Goal: Information Seeking & Learning: Learn about a topic

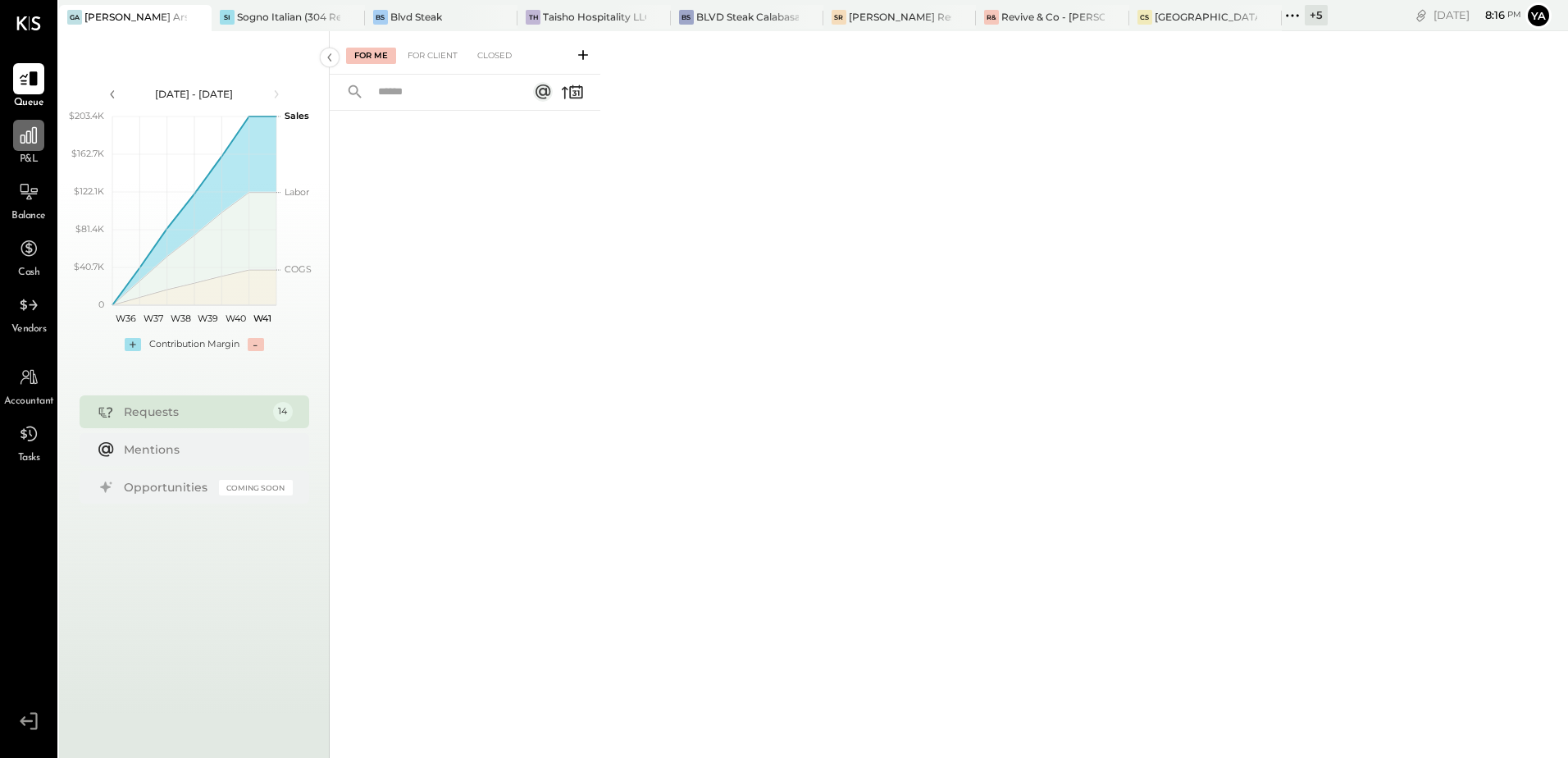
click at [26, 141] on icon at bounding box center [28, 135] width 16 height 16
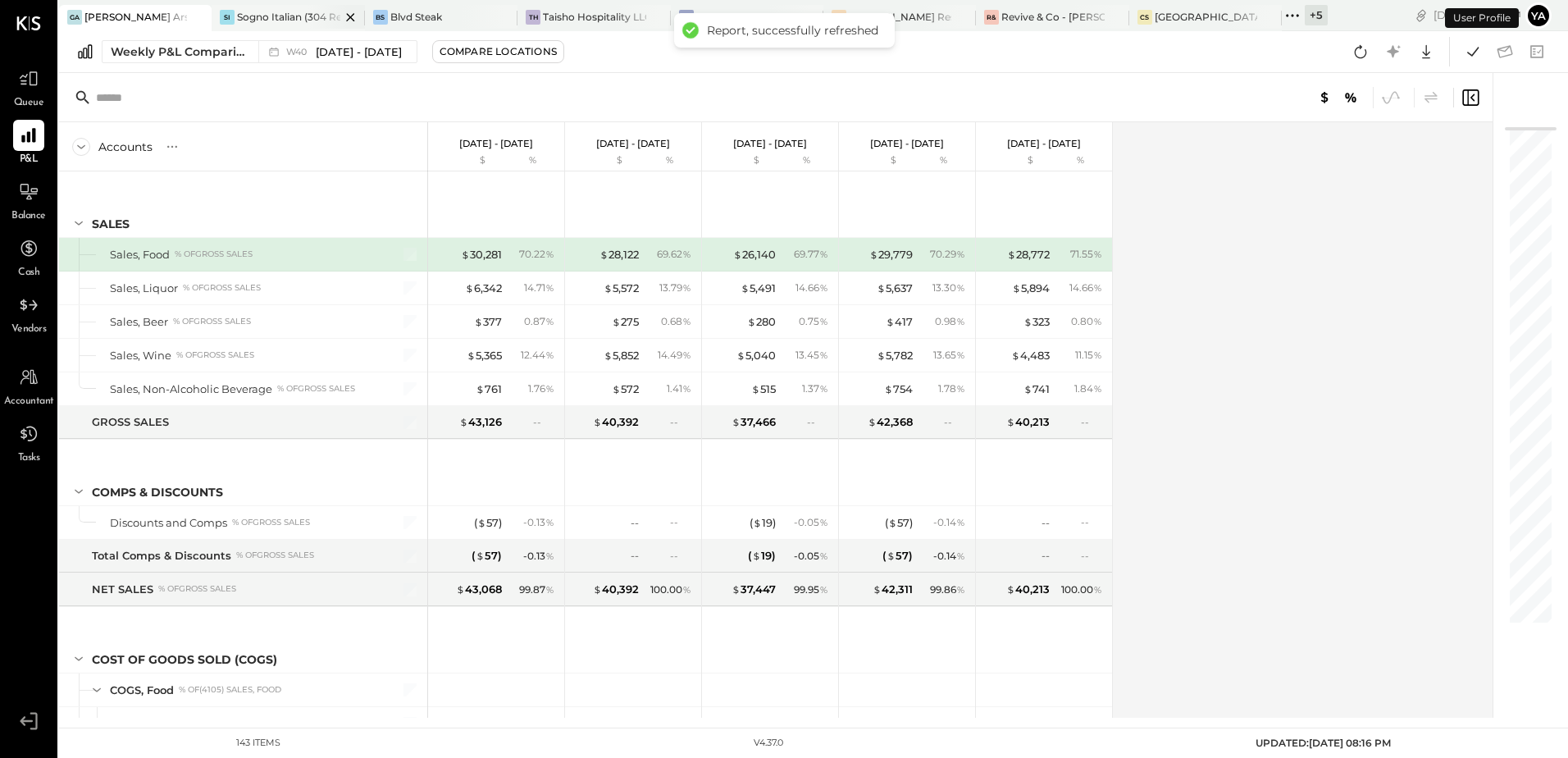
click at [278, 15] on div "Sogno Italian (304 Restaurant)" at bounding box center [287, 16] width 102 height 14
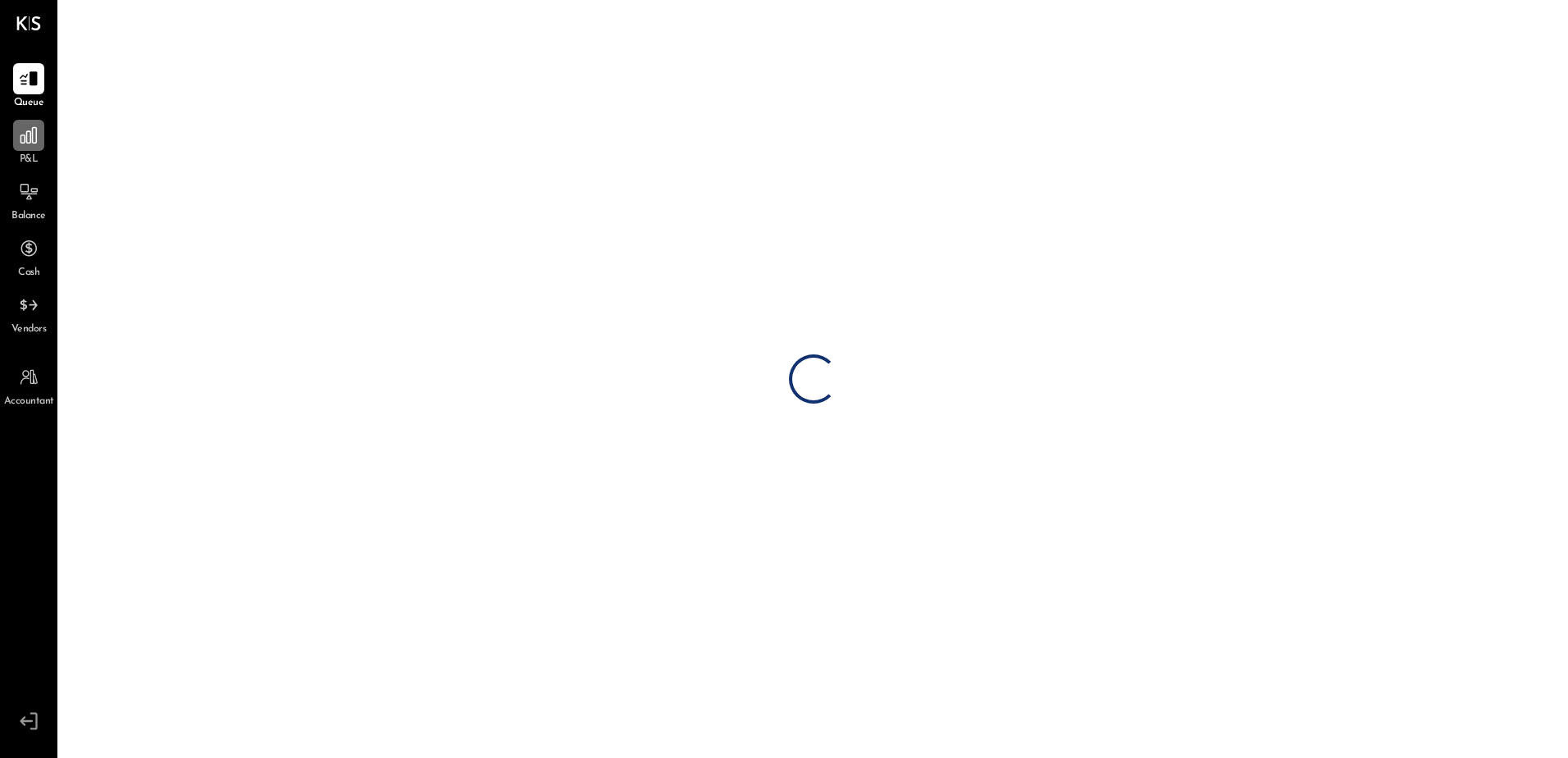
click at [30, 150] on div at bounding box center [29, 135] width 32 height 32
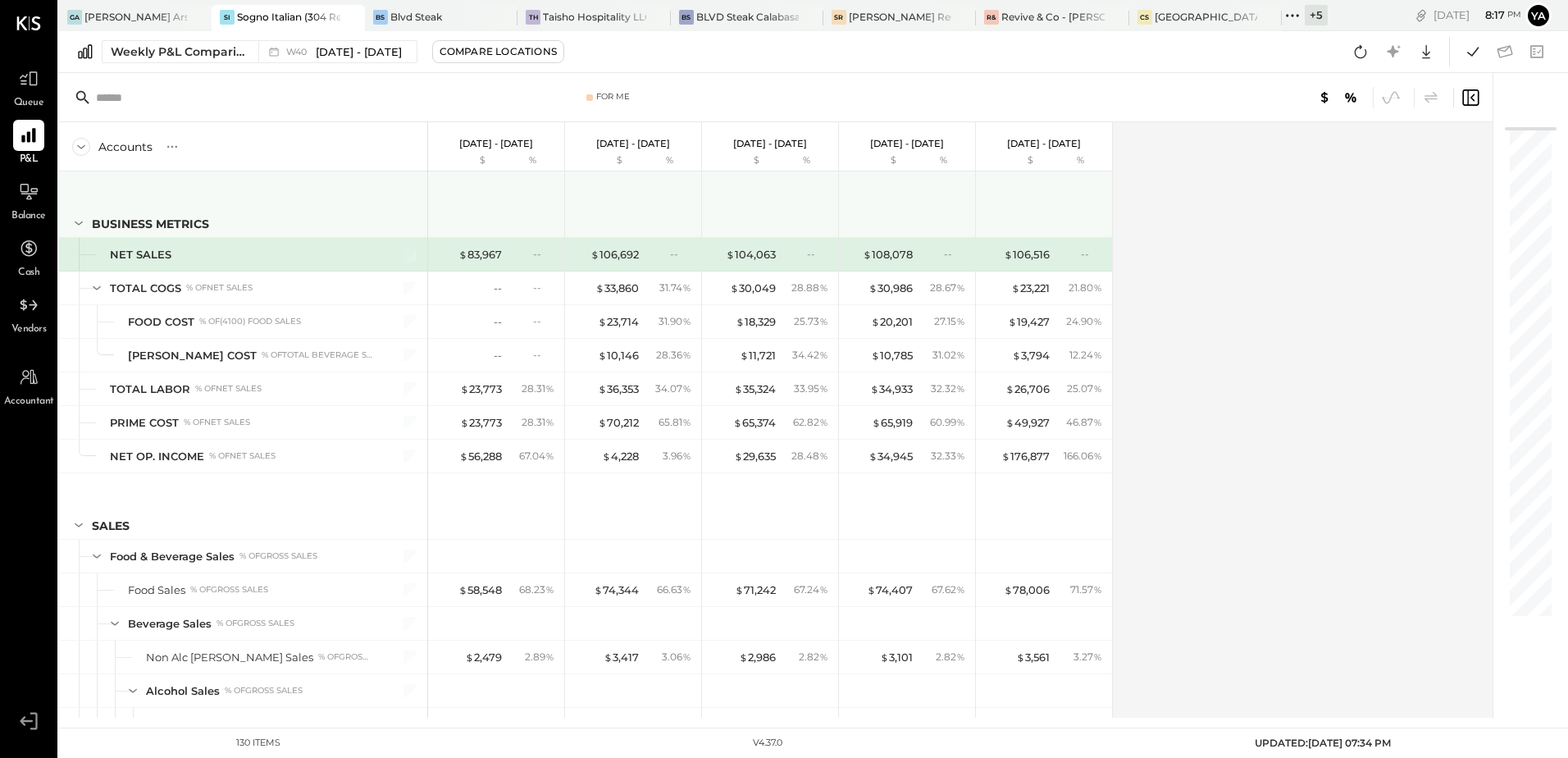
click at [81, 220] on icon at bounding box center [78, 222] width 18 height 18
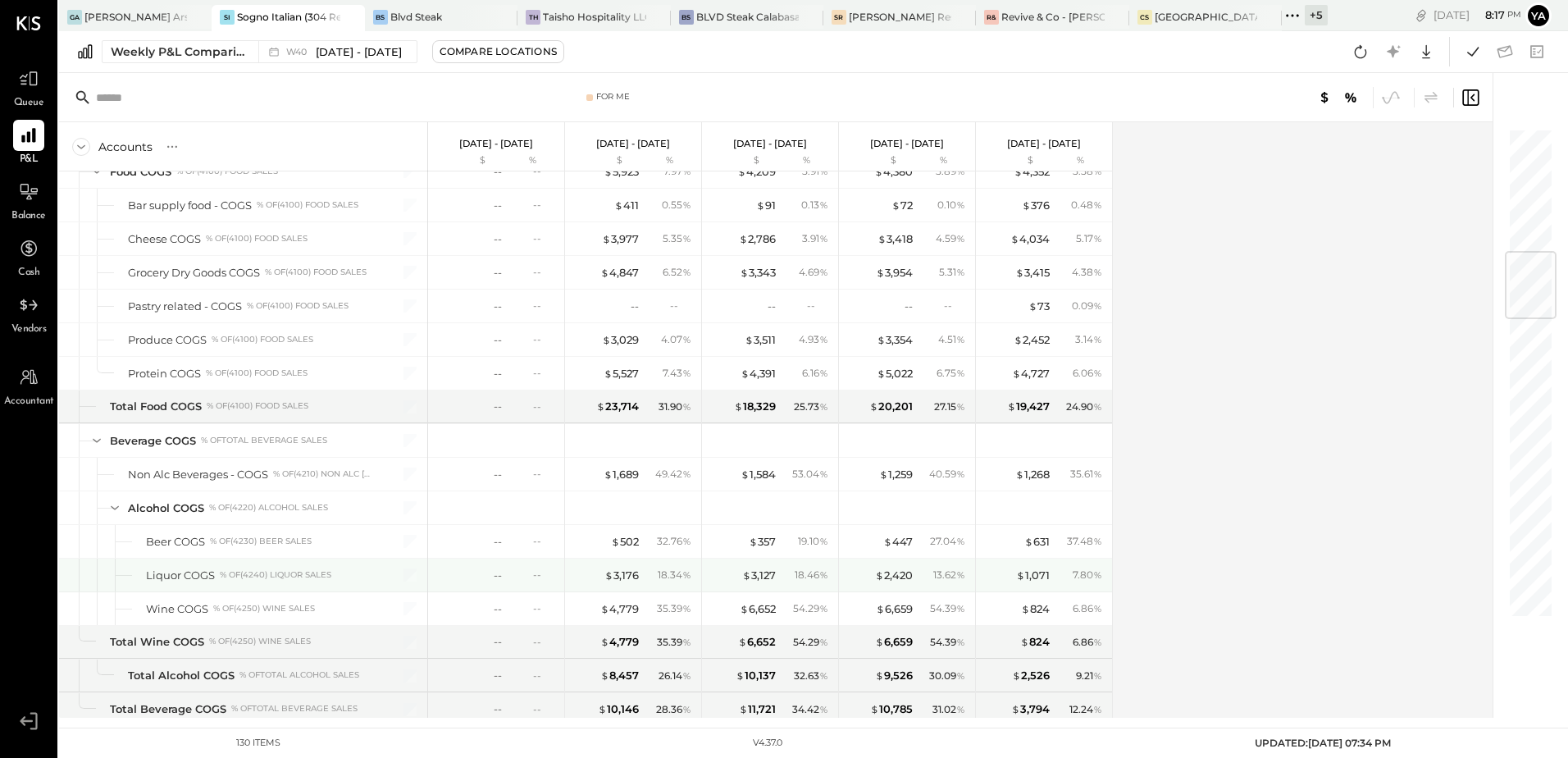
scroll to position [984, 0]
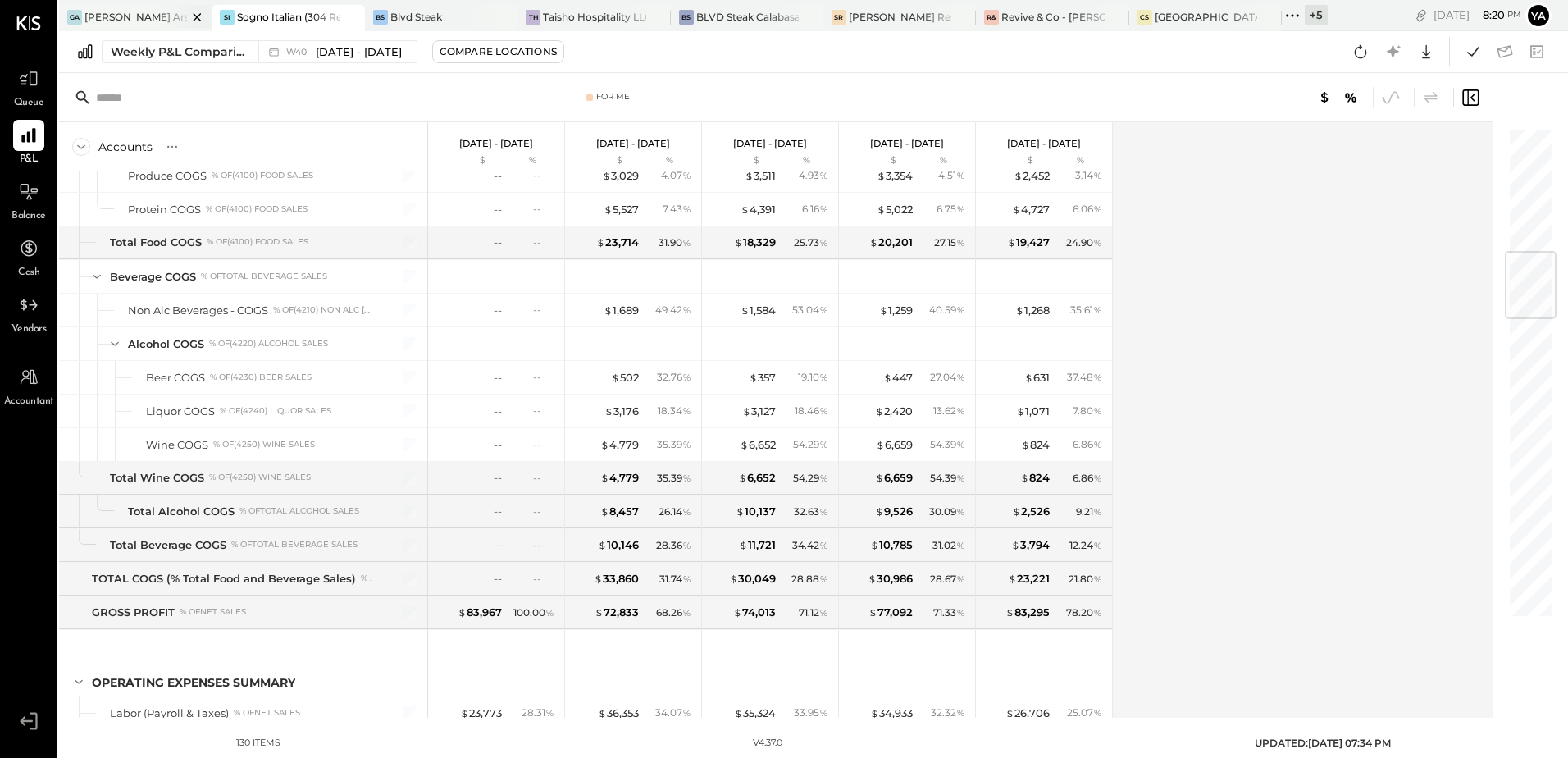
click at [144, 14] on div "GA Grano Arso" at bounding box center [123, 16] width 128 height 14
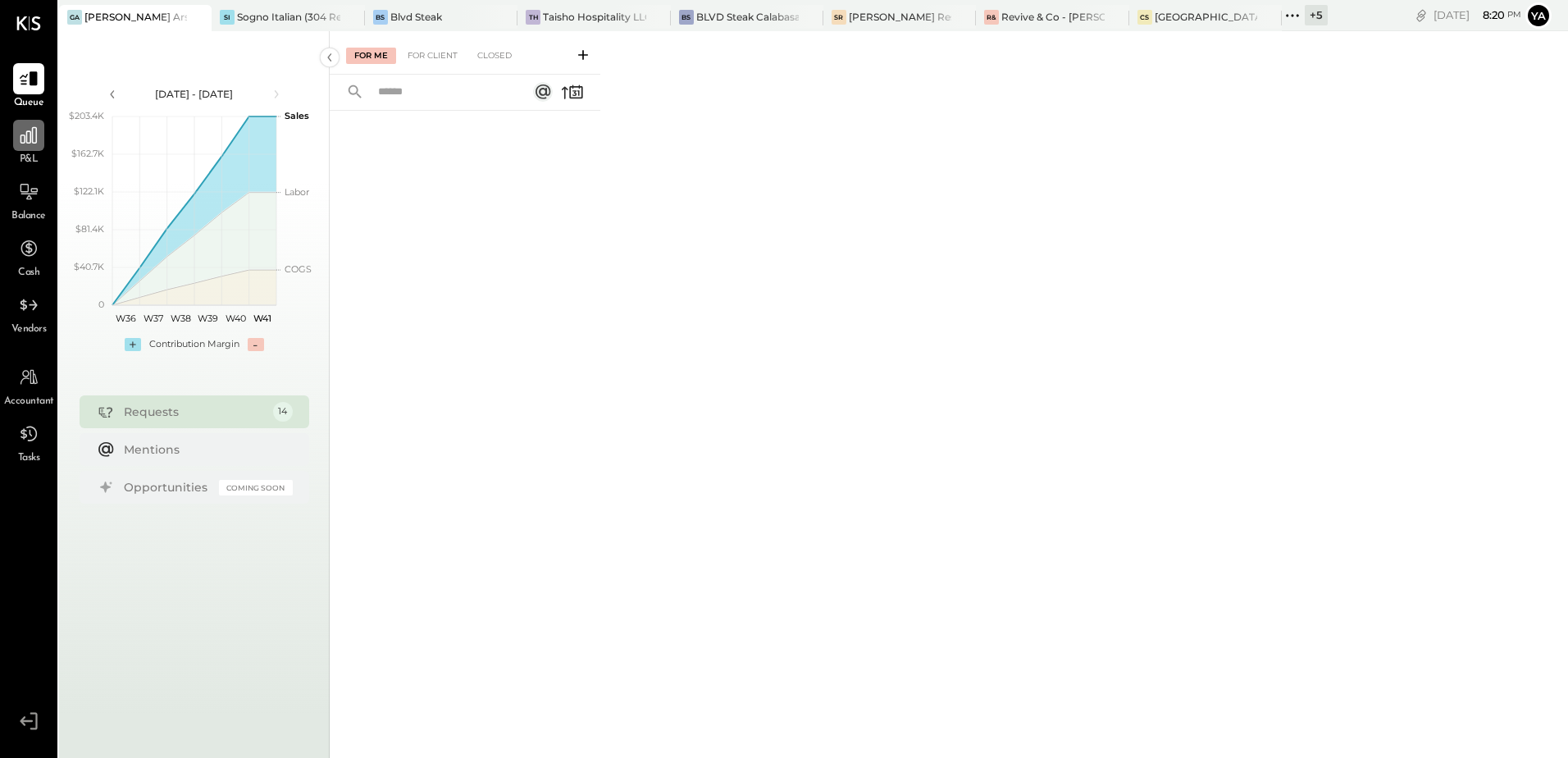
click at [37, 144] on icon at bounding box center [29, 136] width 21 height 21
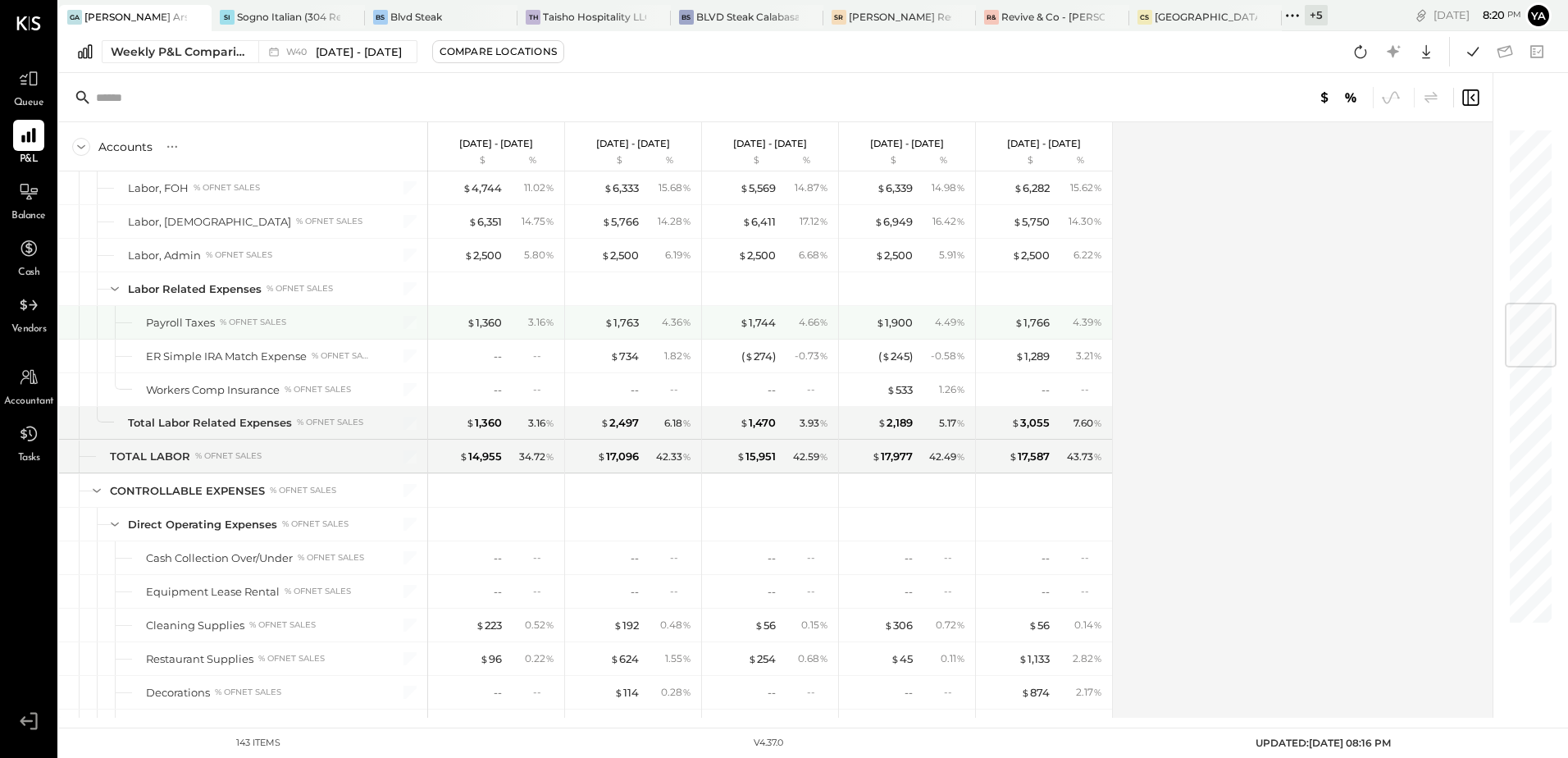
scroll to position [1968, 0]
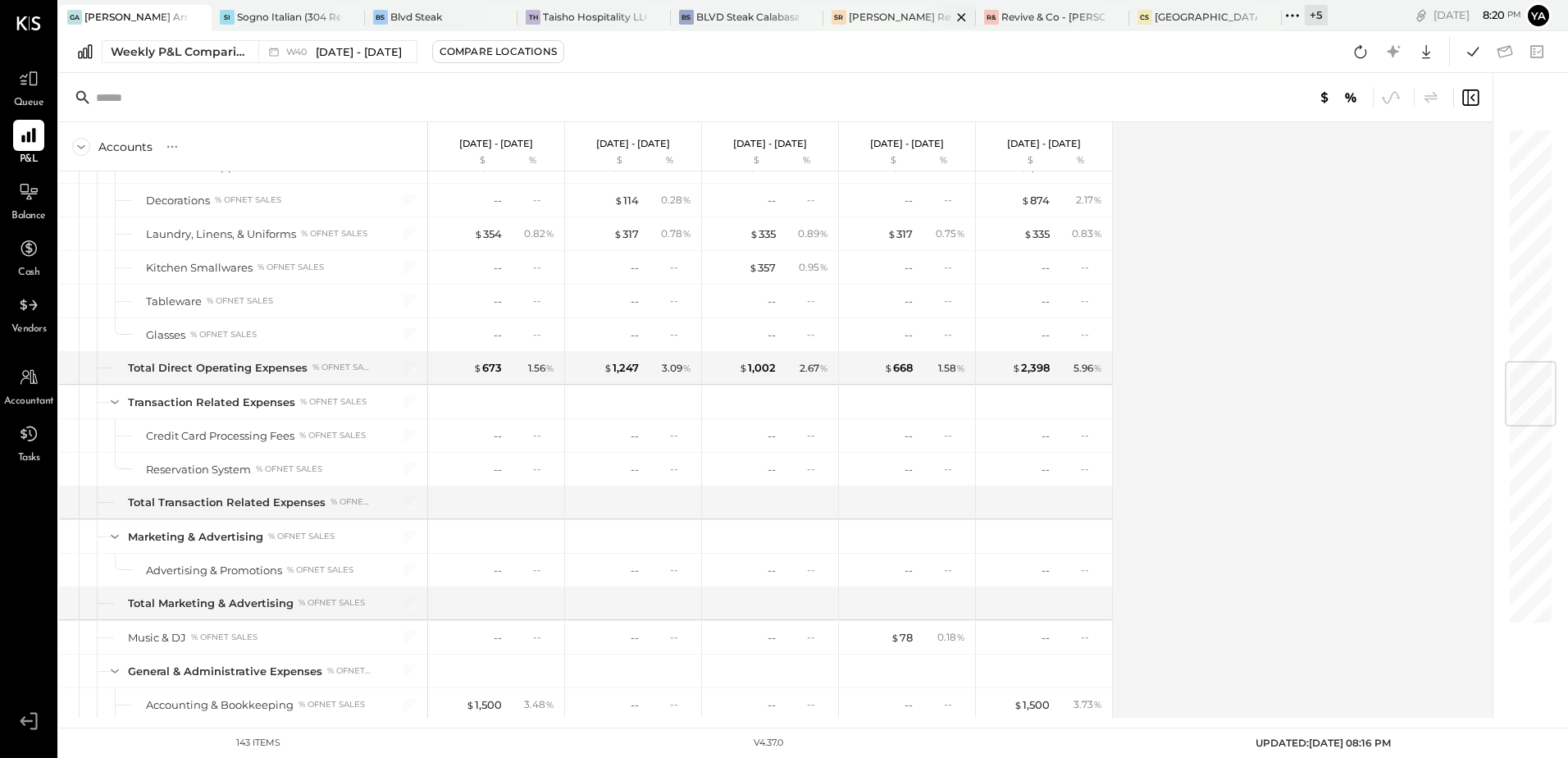
click at [872, 15] on div "[PERSON_NAME] Restaurant & Deli" at bounding box center [900, 16] width 102 height 14
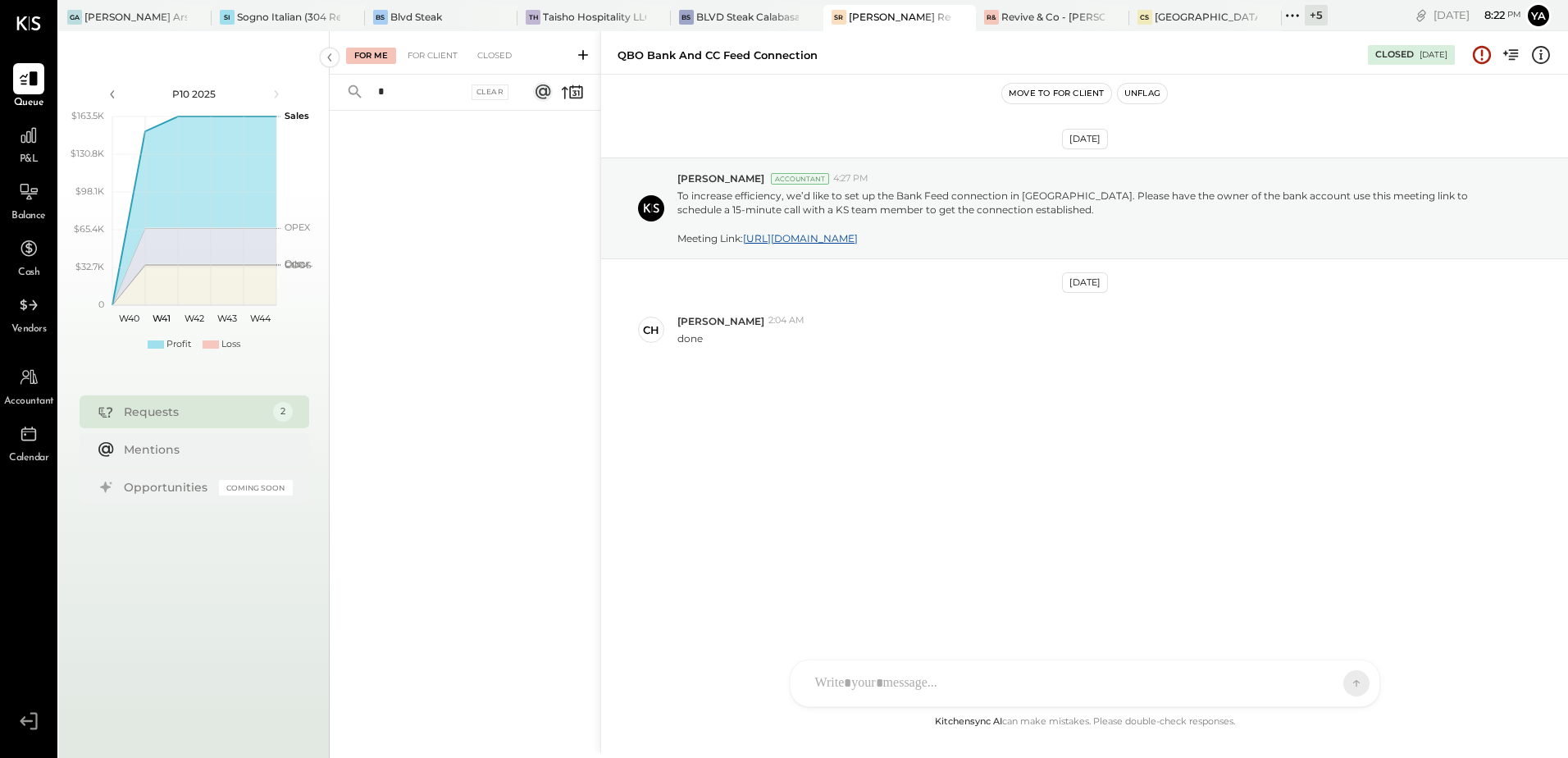
type input "*"
click at [35, 157] on span "P&L" at bounding box center [30, 159] width 19 height 14
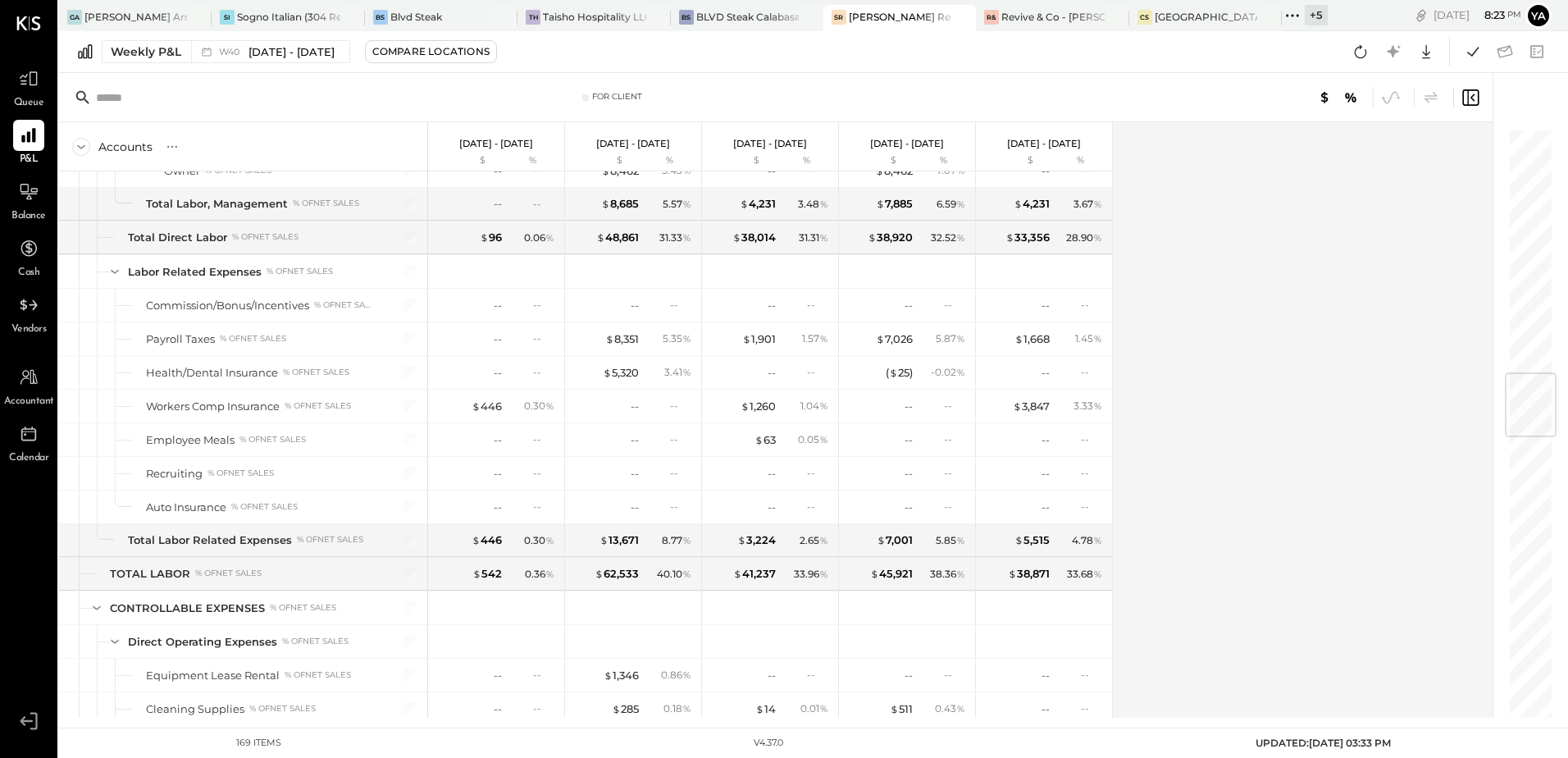
scroll to position [2214, 0]
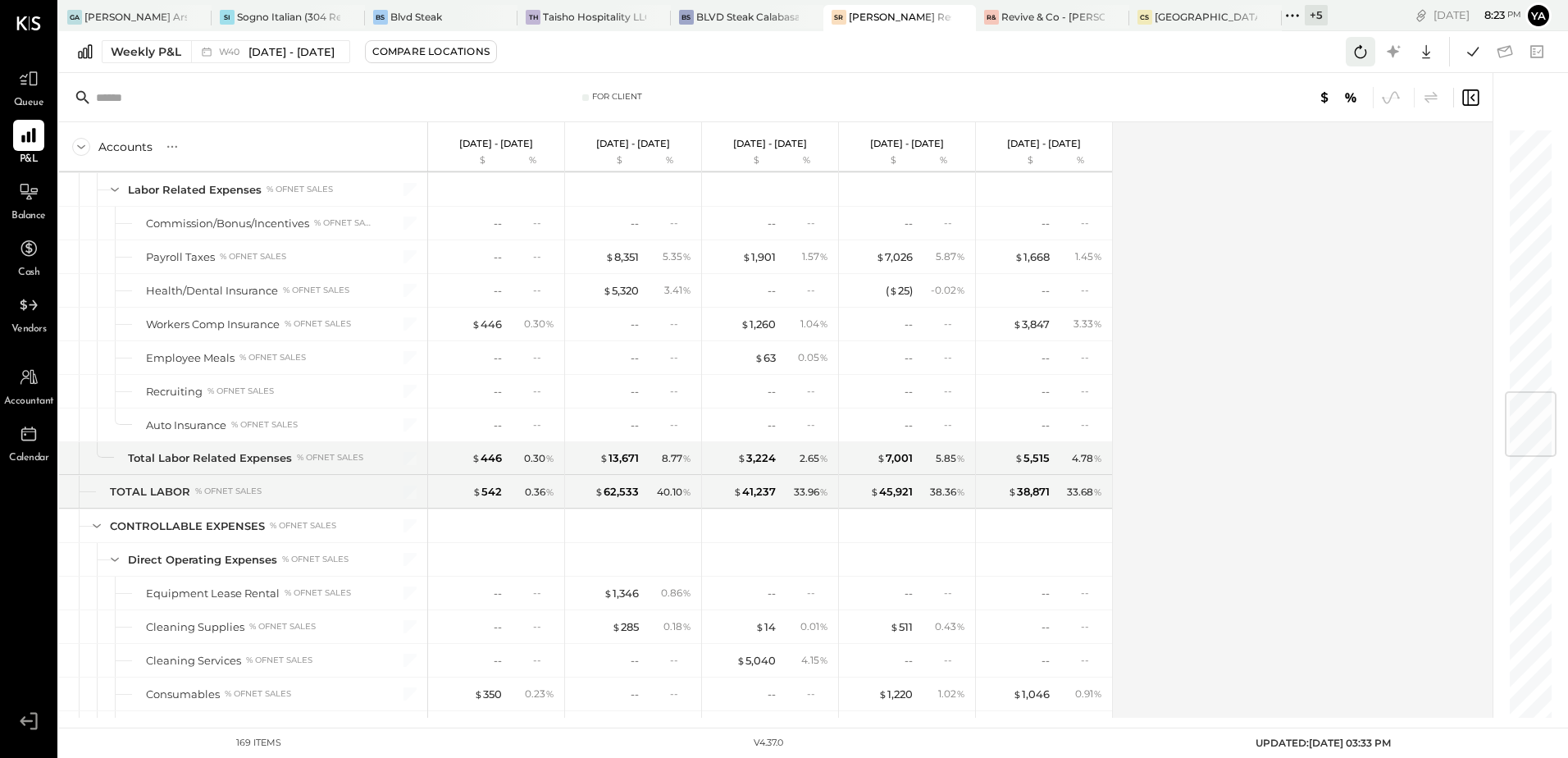
click at [1356, 56] on icon at bounding box center [1361, 52] width 21 height 21
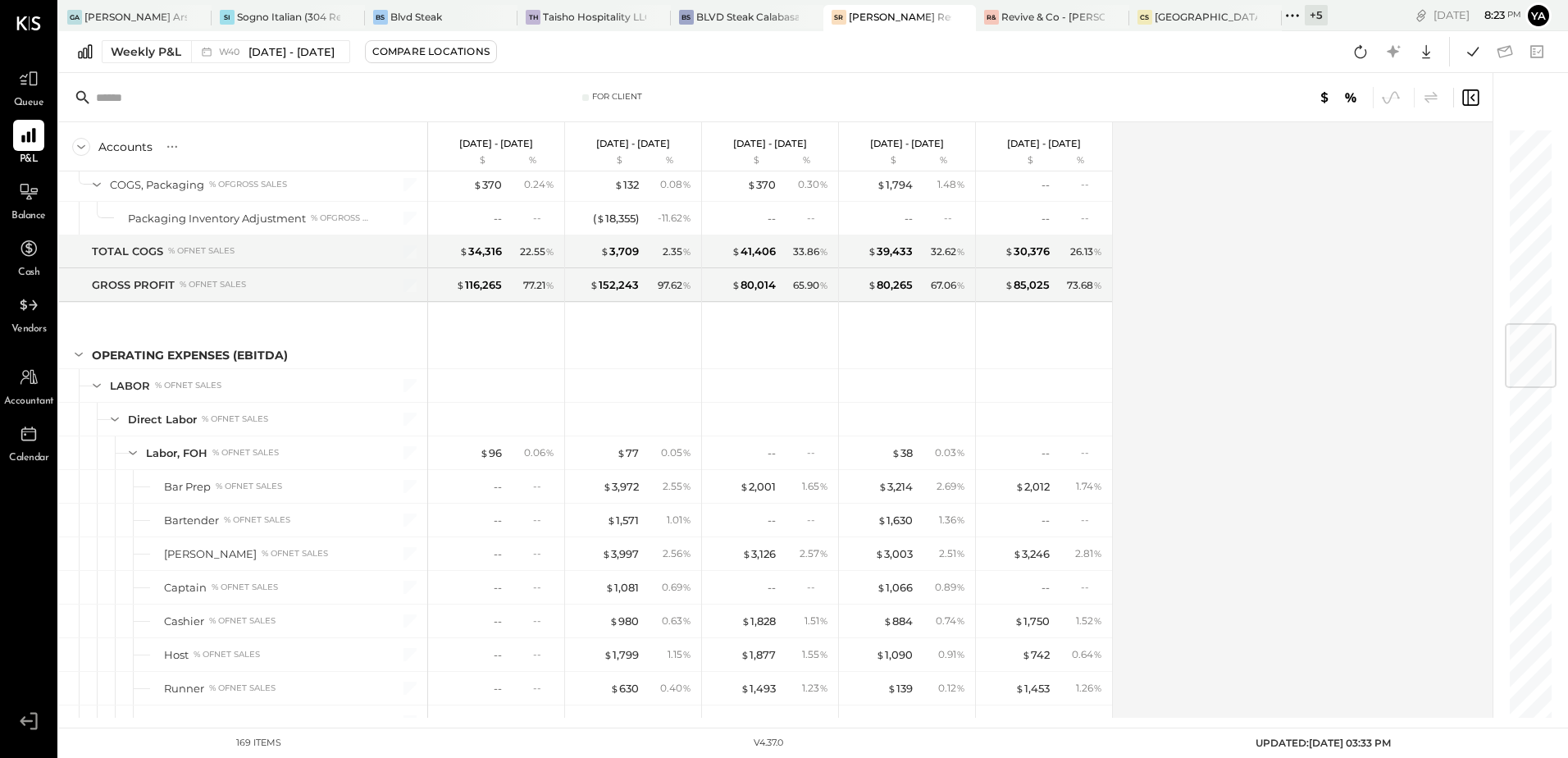
scroll to position [1640, 0]
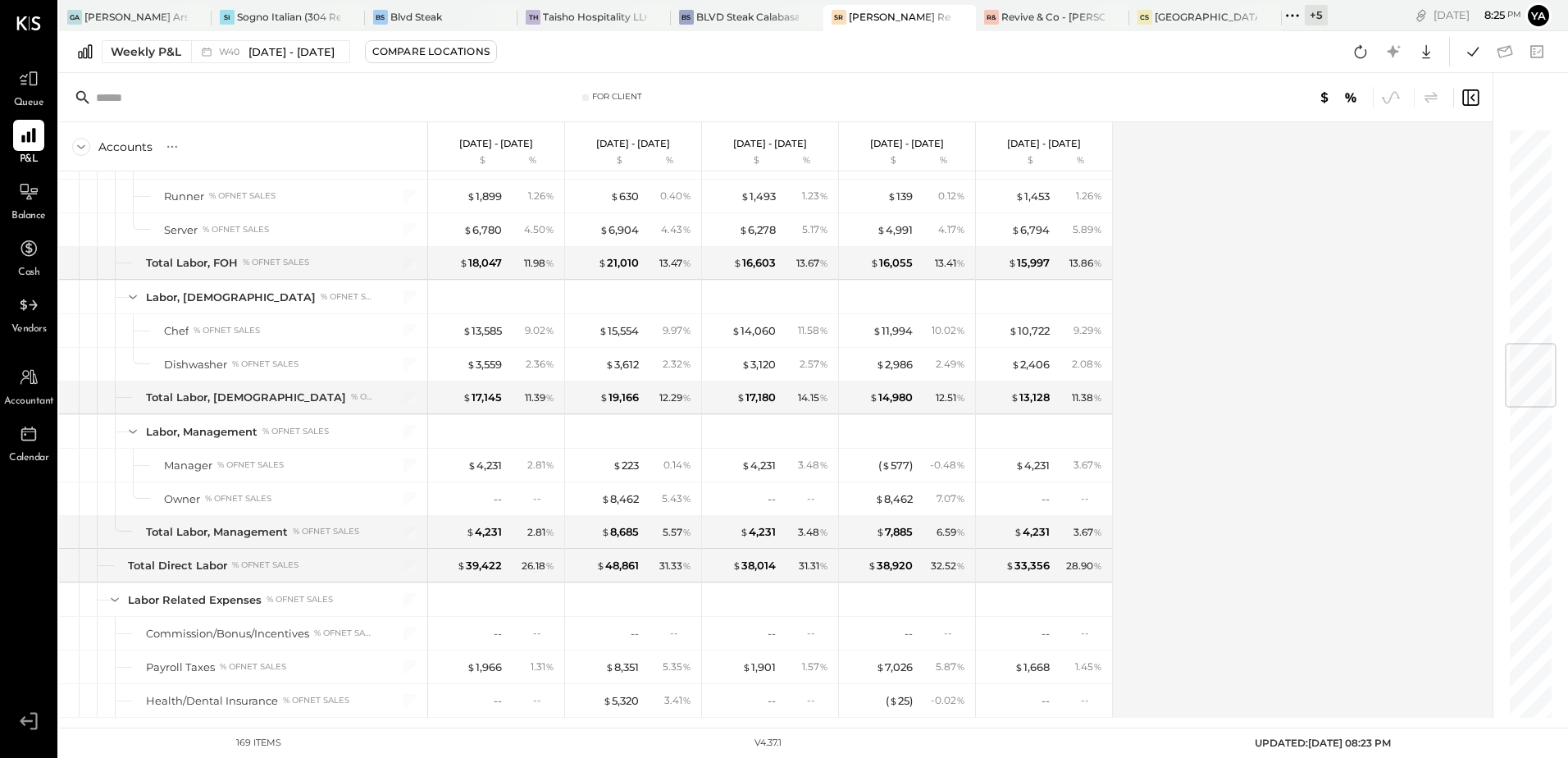
scroll to position [1558, 0]
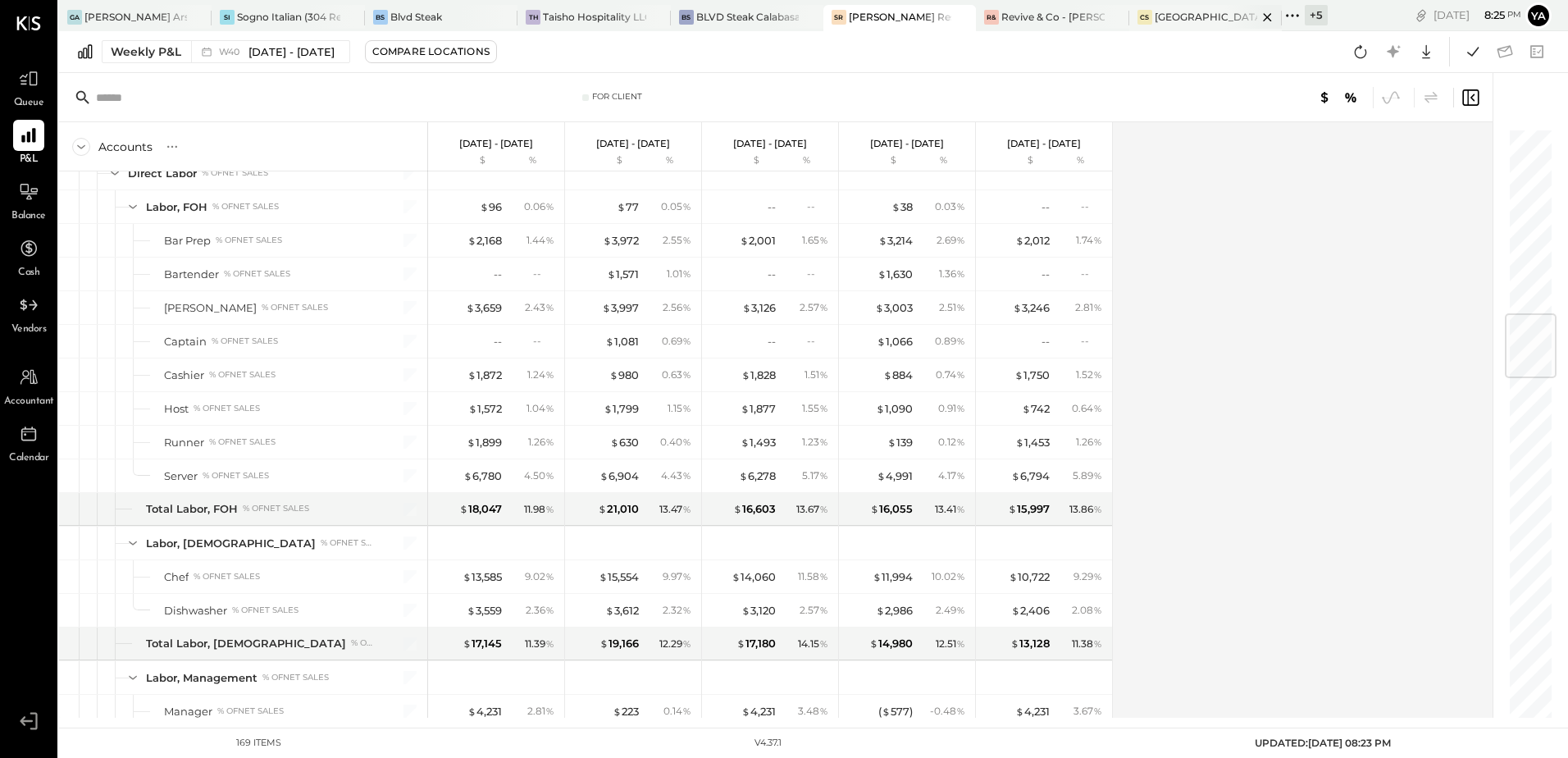
click at [1208, 18] on div "[GEOGRAPHIC_DATA][PERSON_NAME]" at bounding box center [1205, 16] width 102 height 14
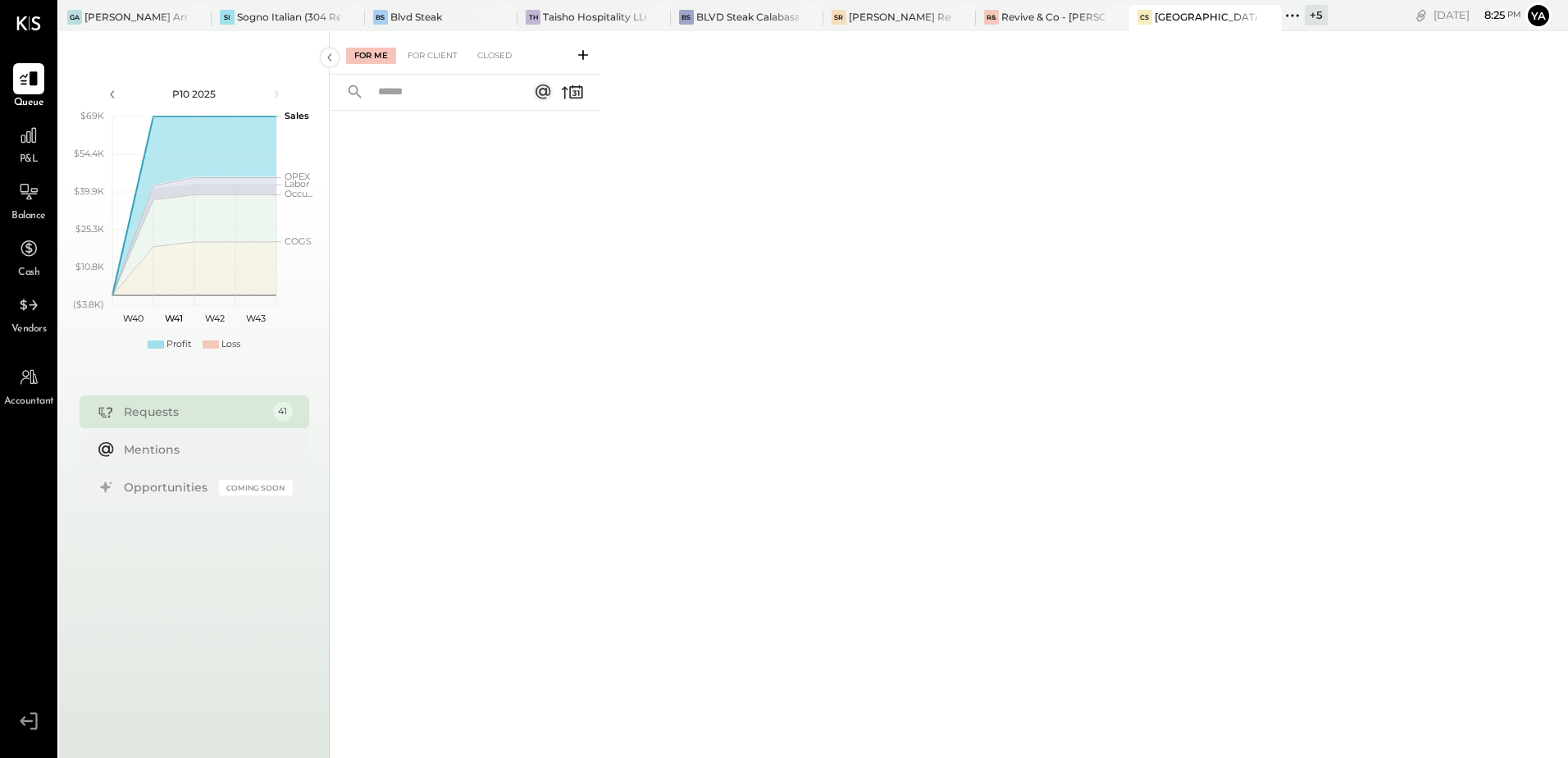
click at [532, 393] on div at bounding box center [464, 411] width 270 height 601
click at [32, 150] on div at bounding box center [29, 135] width 32 height 32
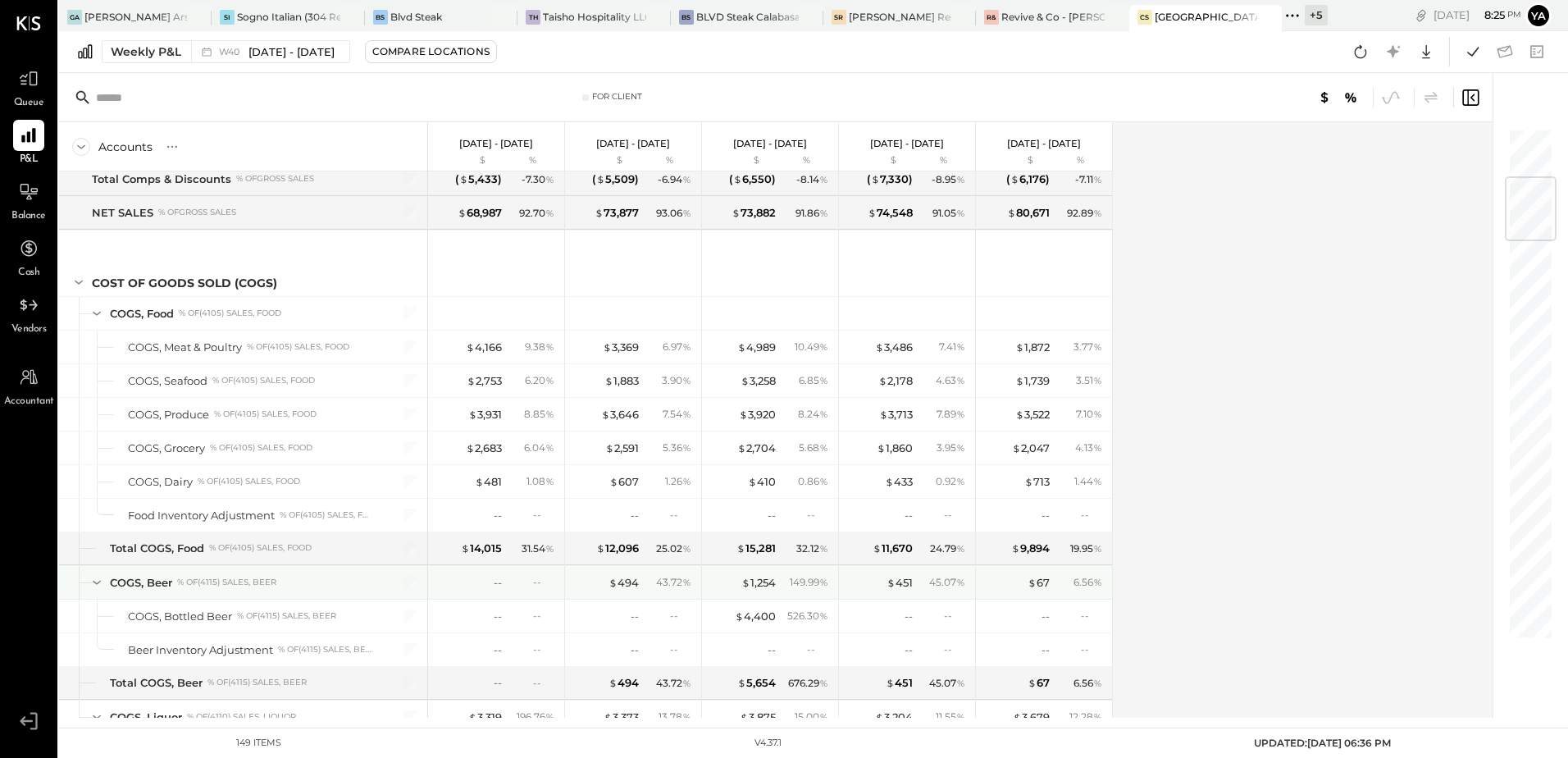
scroll to position [164, 0]
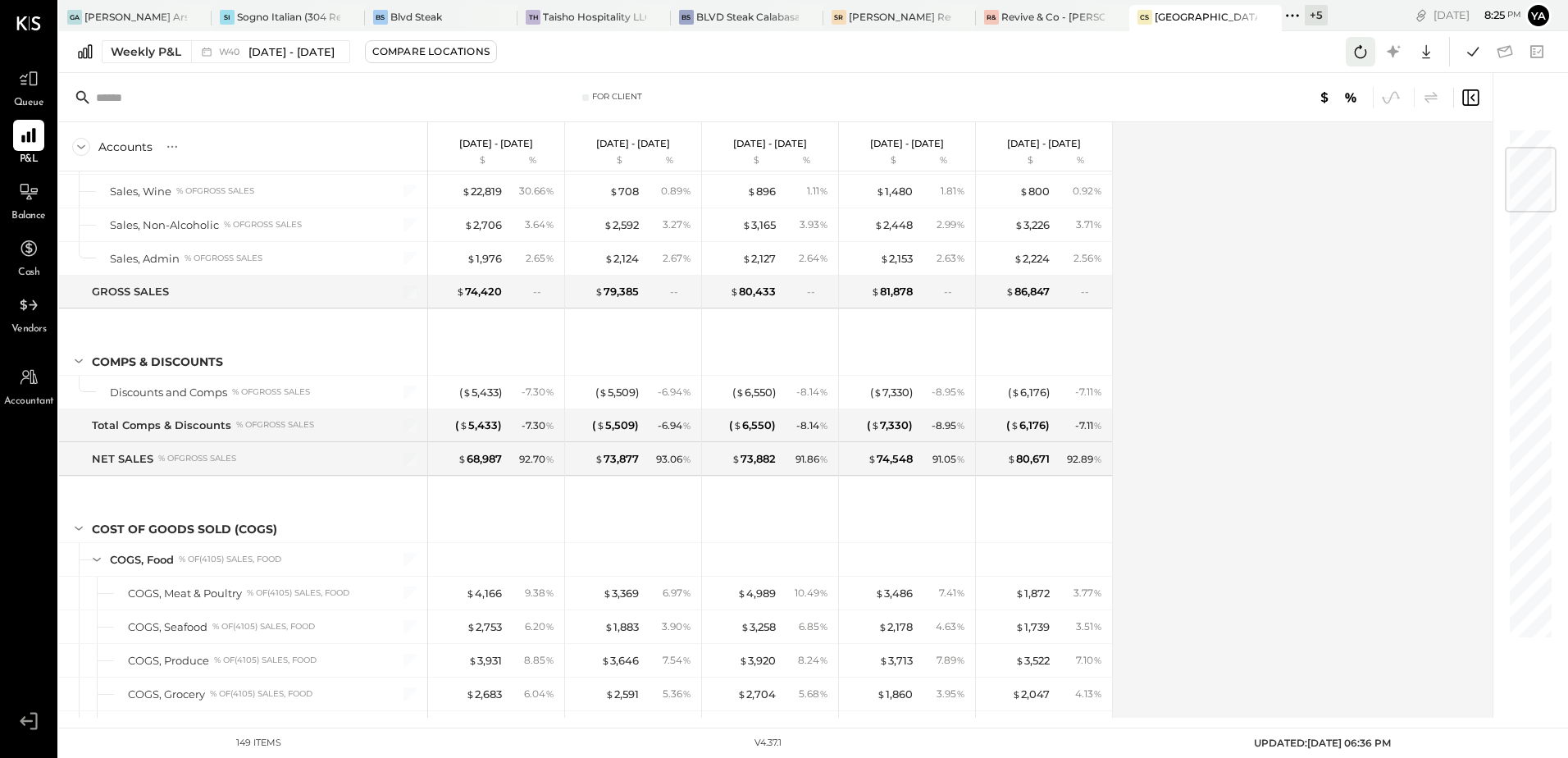
click at [1362, 58] on icon at bounding box center [1361, 52] width 12 height 13
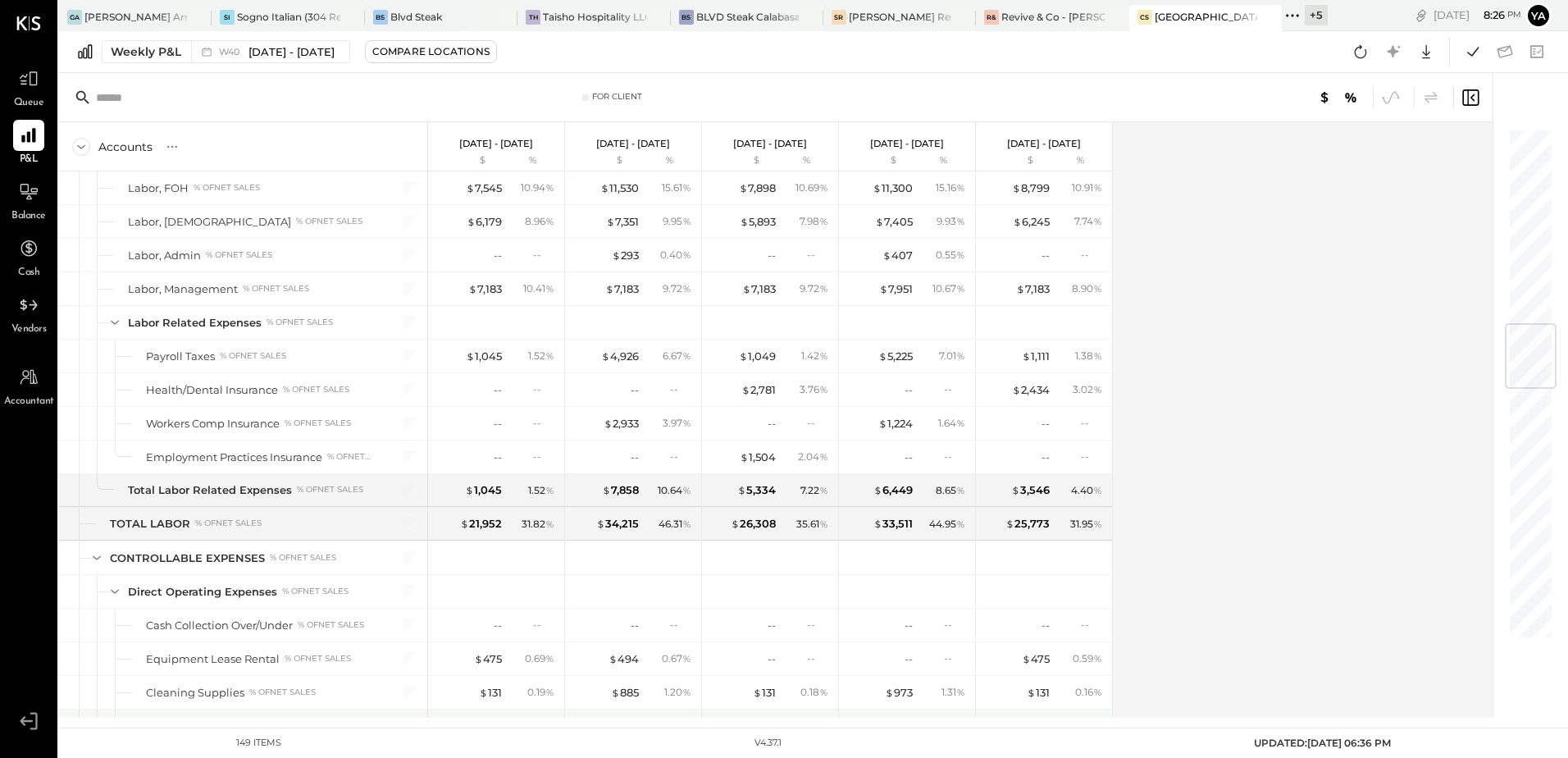
scroll to position [1394, 0]
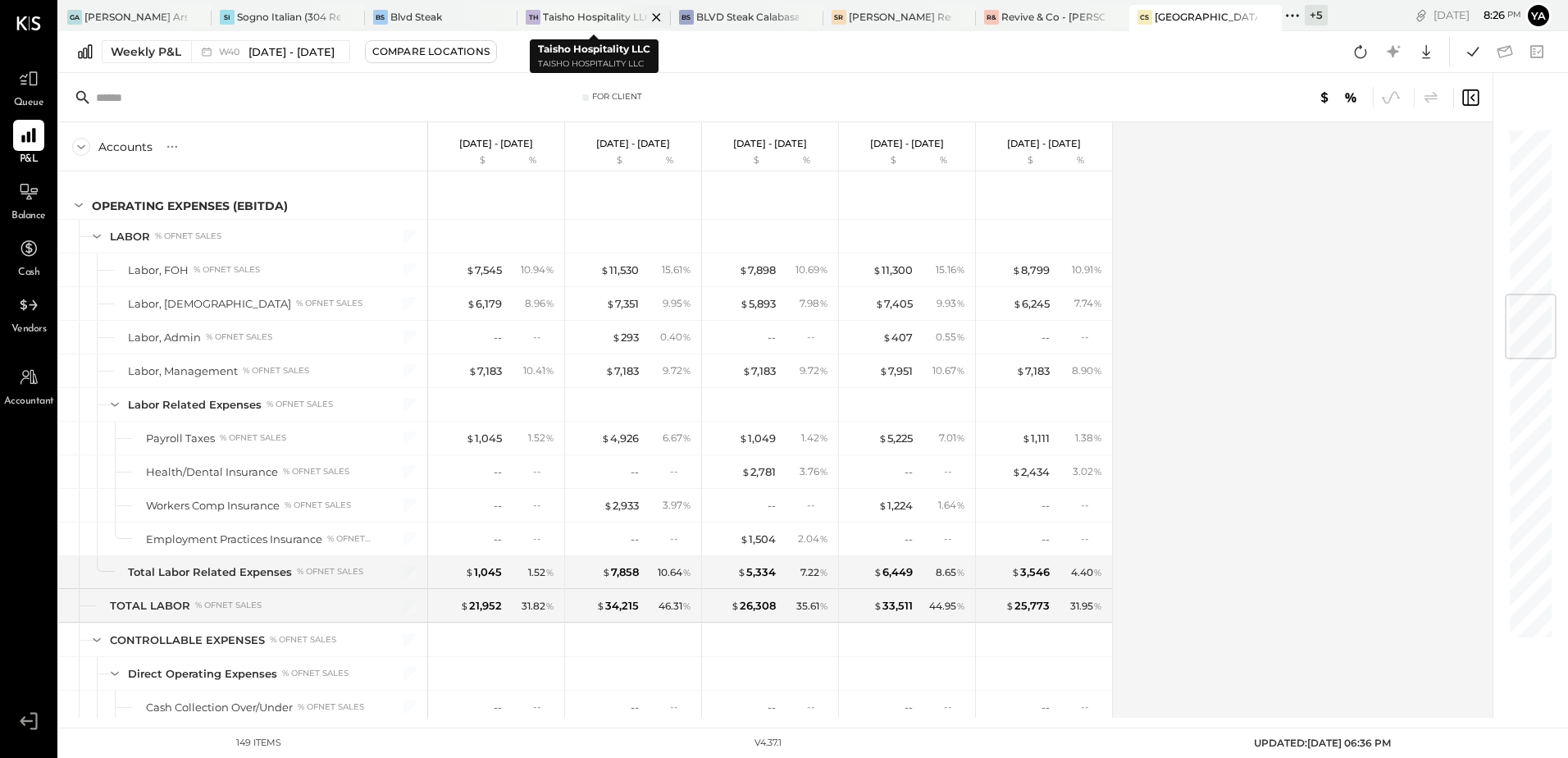
click at [602, 14] on div "Taisho Hospitality LLC" at bounding box center [594, 16] width 102 height 14
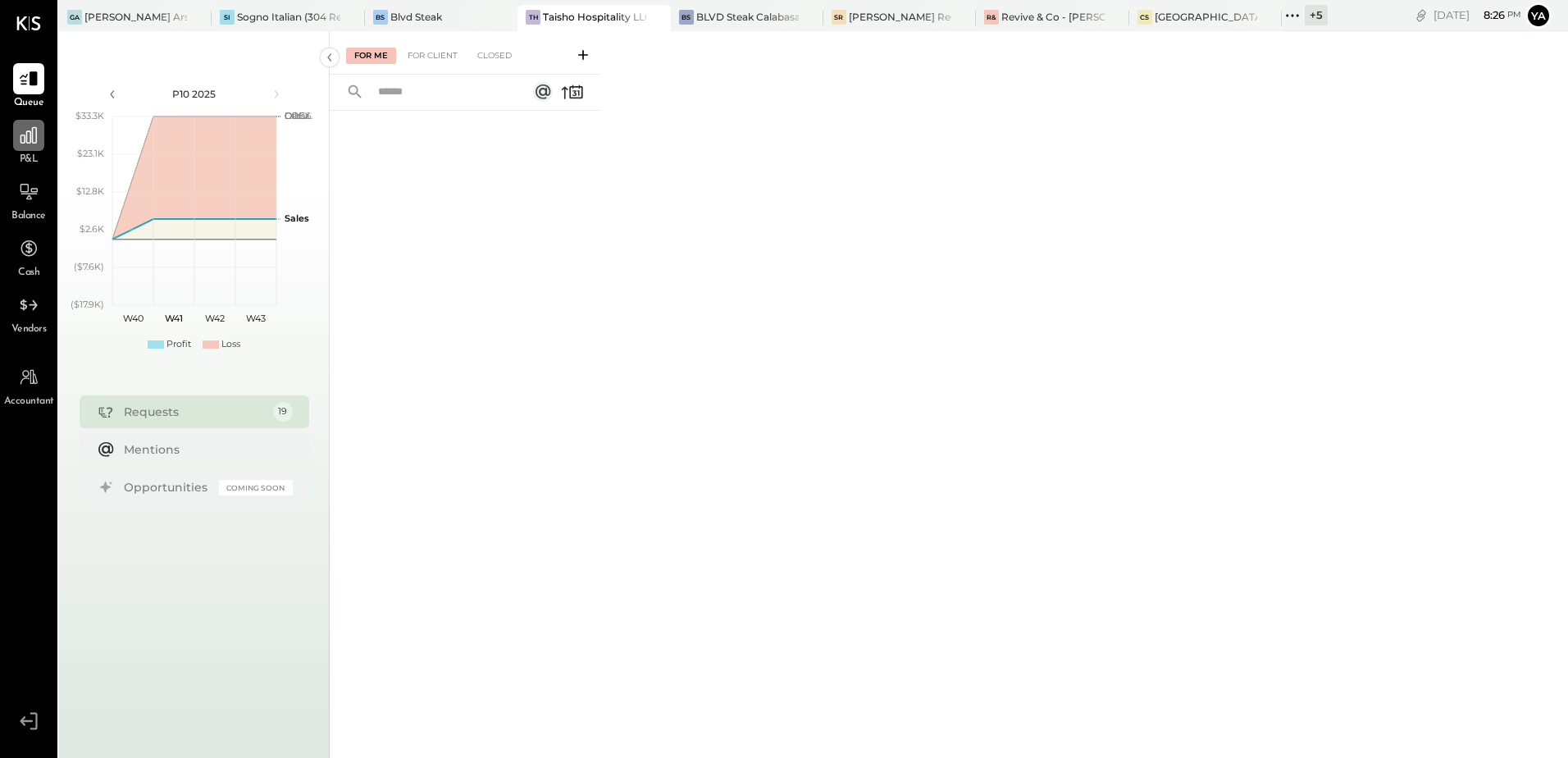
click at [31, 147] on div at bounding box center [29, 135] width 32 height 32
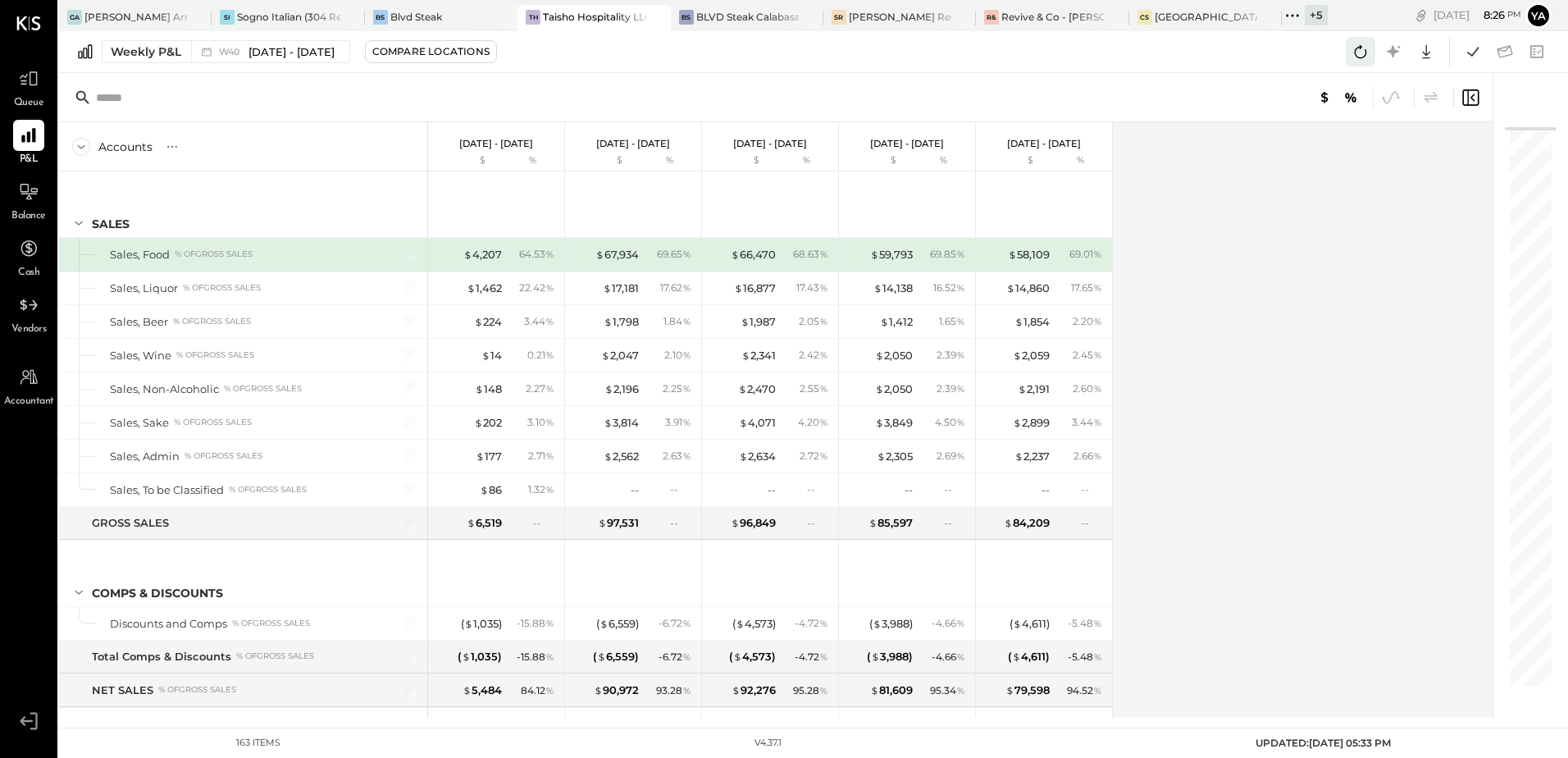
click at [1358, 50] on icon at bounding box center [1361, 52] width 21 height 21
click at [50, 90] on div "Queue" at bounding box center [29, 87] width 48 height 48
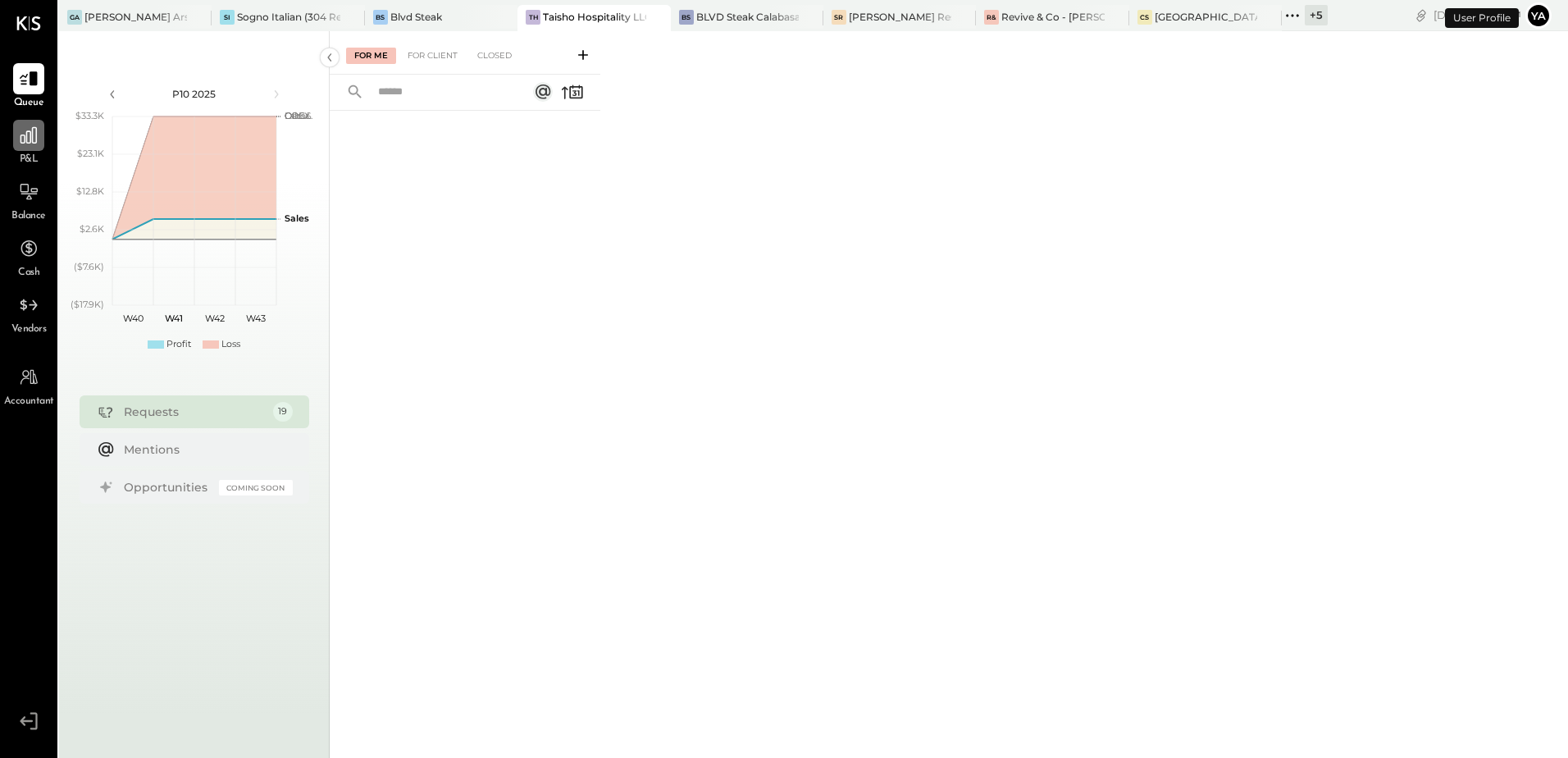
click at [35, 122] on div at bounding box center [29, 135] width 32 height 32
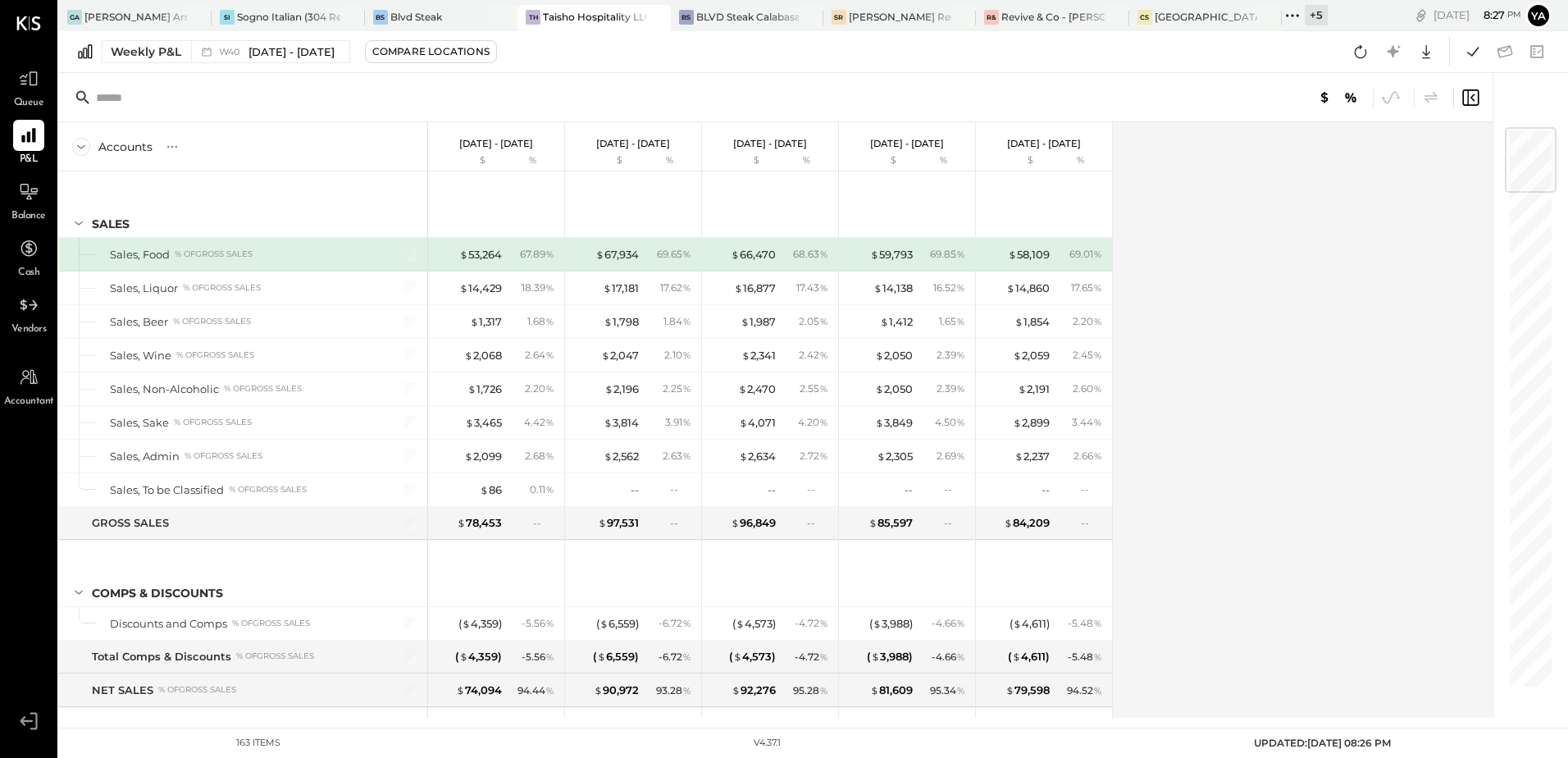
click at [47, 94] on div "Queue" at bounding box center [29, 87] width 48 height 48
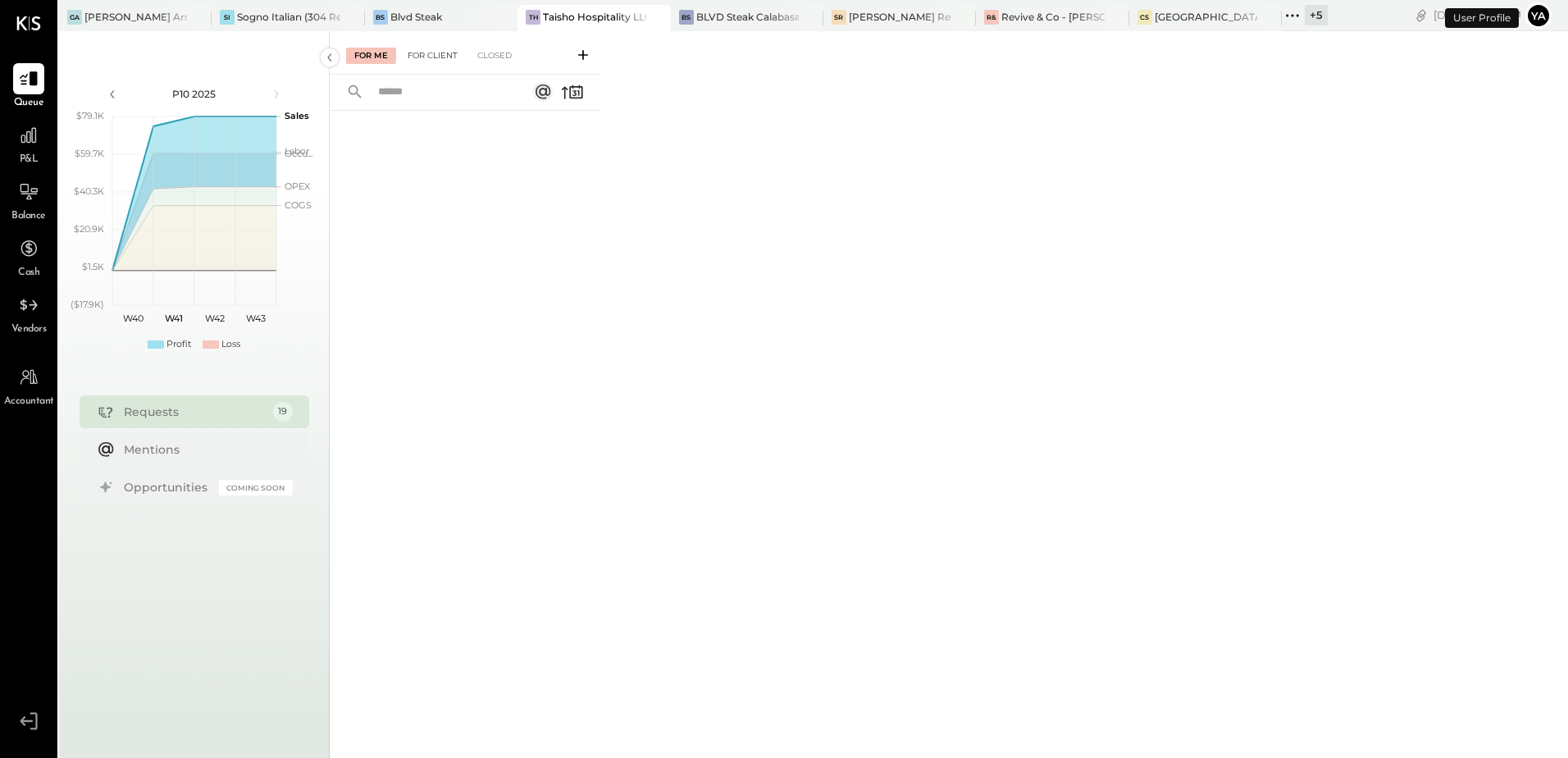
click at [415, 61] on div "For Client" at bounding box center [433, 55] width 67 height 16
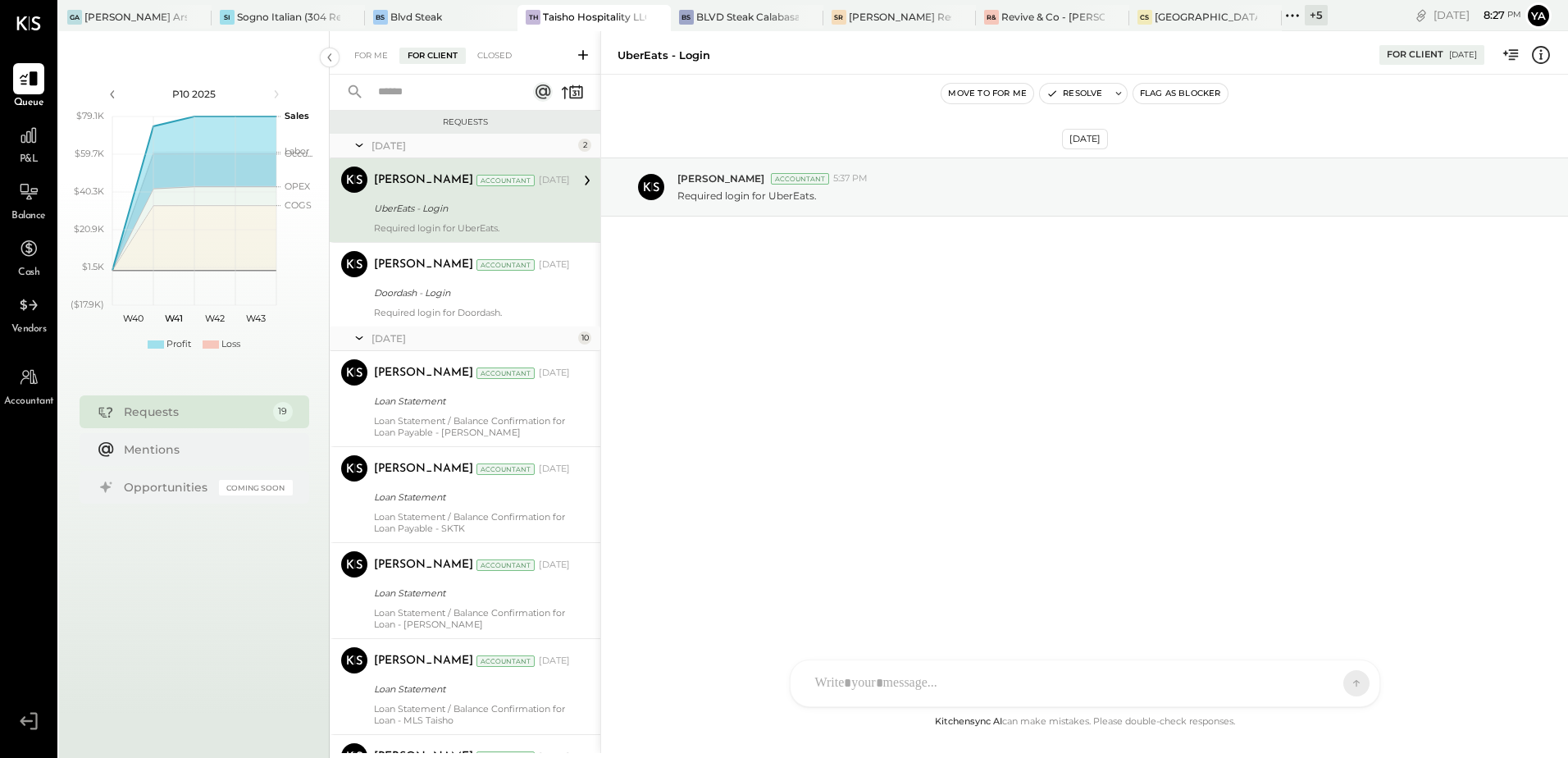
click at [1535, 58] on icon at bounding box center [1541, 54] width 21 height 21
drag, startPoint x: 809, startPoint y: 456, endPoint x: 712, endPoint y: 59, distance: 408.7
click at [811, 445] on div "For Me For Client Closed Requests February 25 2 Hetal Darji Accountant Hetal Da…" at bounding box center [948, 392] width 1239 height 722
click at [593, 20] on div "Taisho Hospitality LLC" at bounding box center [594, 16] width 102 height 14
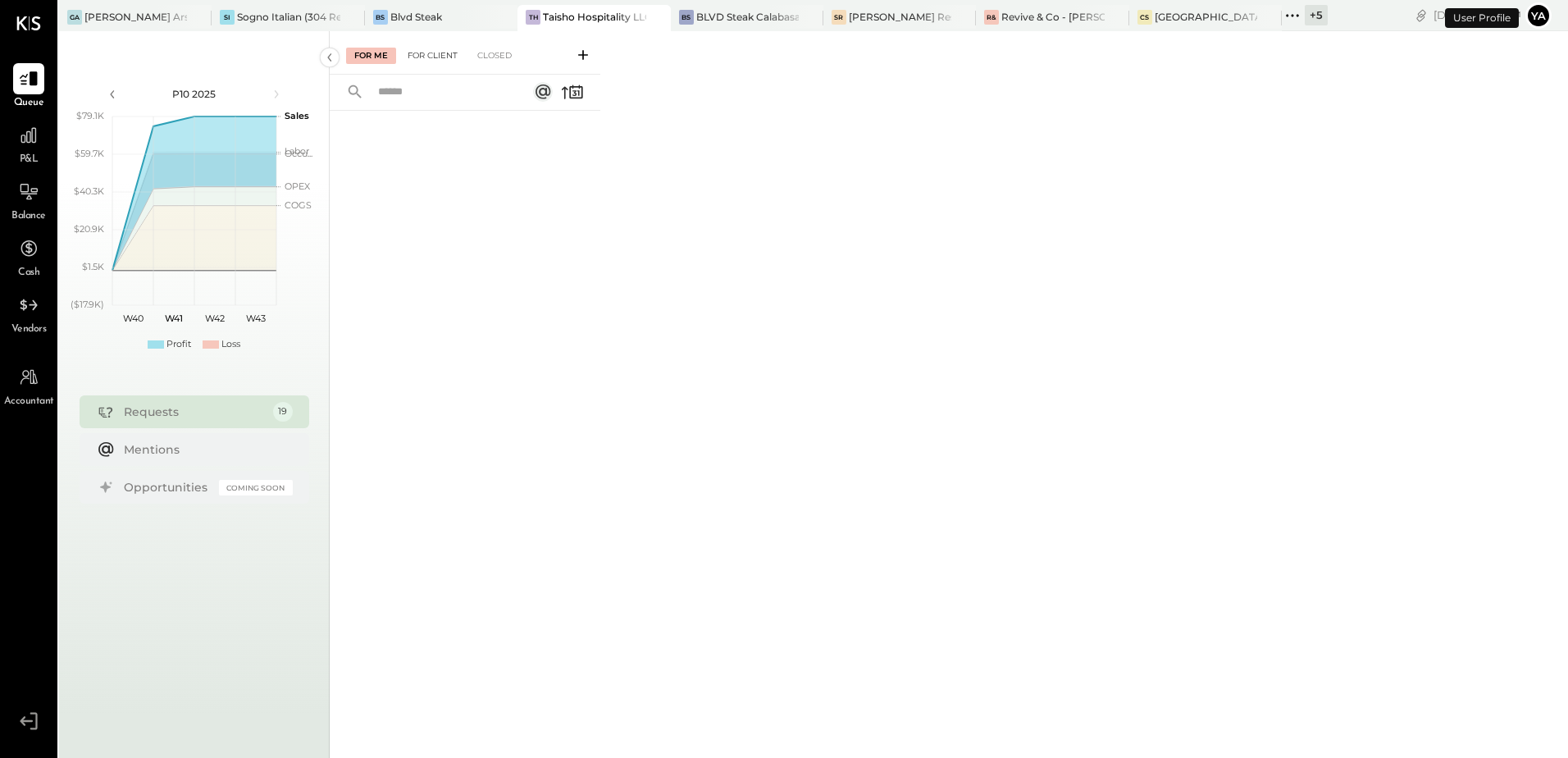
click at [438, 61] on div "For Client" at bounding box center [433, 55] width 67 height 16
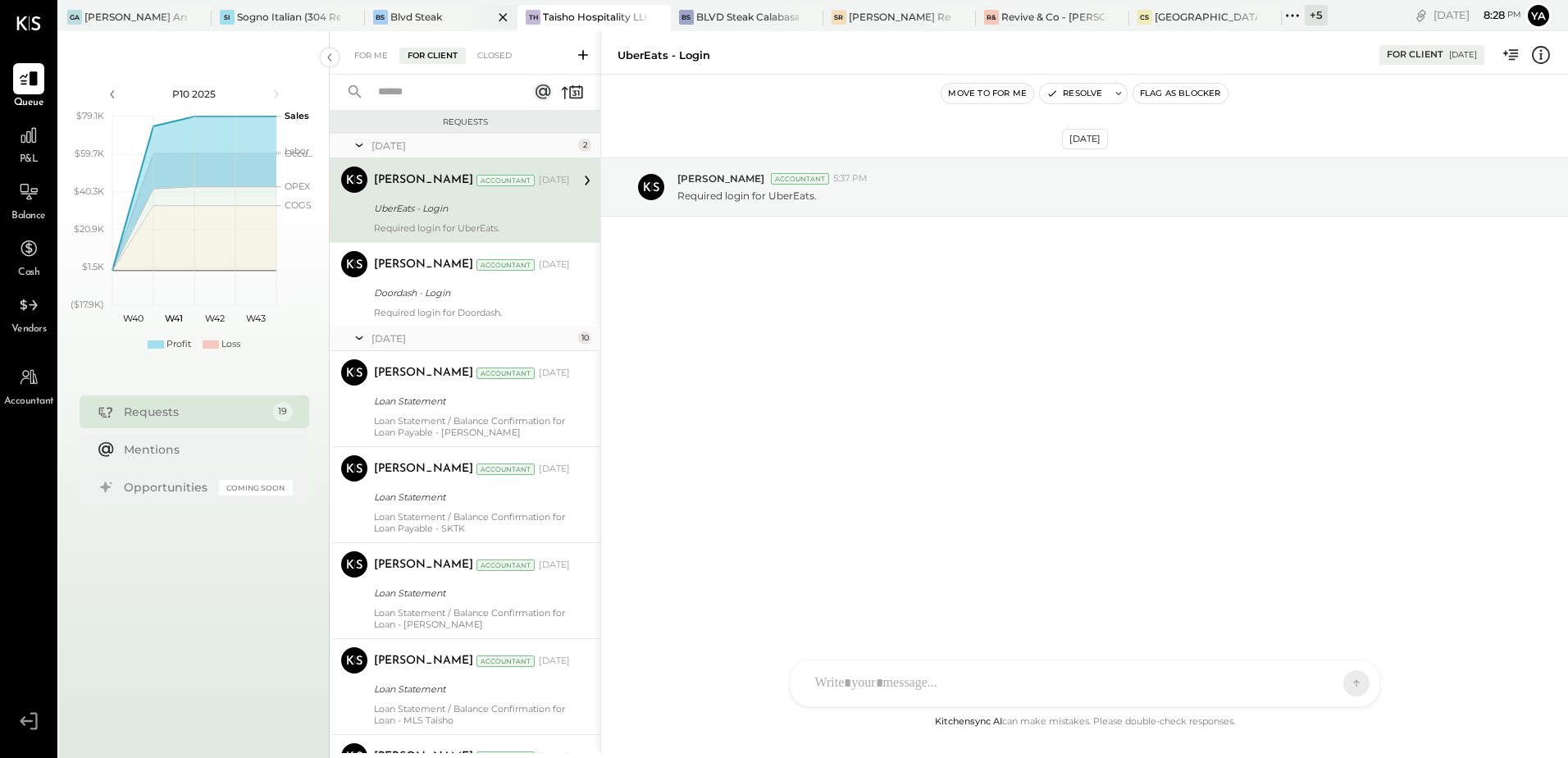
click at [399, 15] on div "Blvd Steak" at bounding box center [416, 16] width 52 height 14
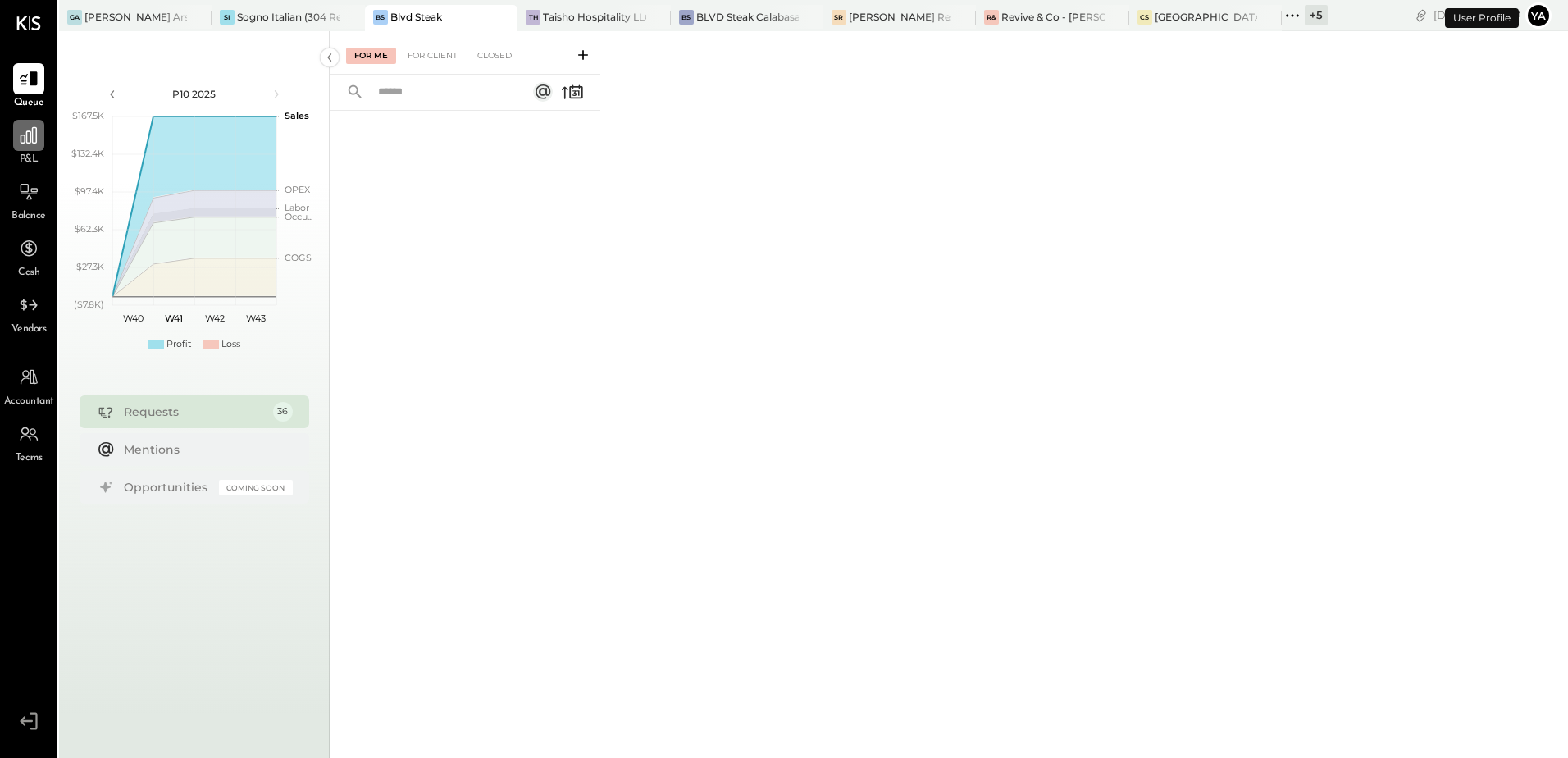
click at [18, 141] on icon at bounding box center [29, 136] width 21 height 21
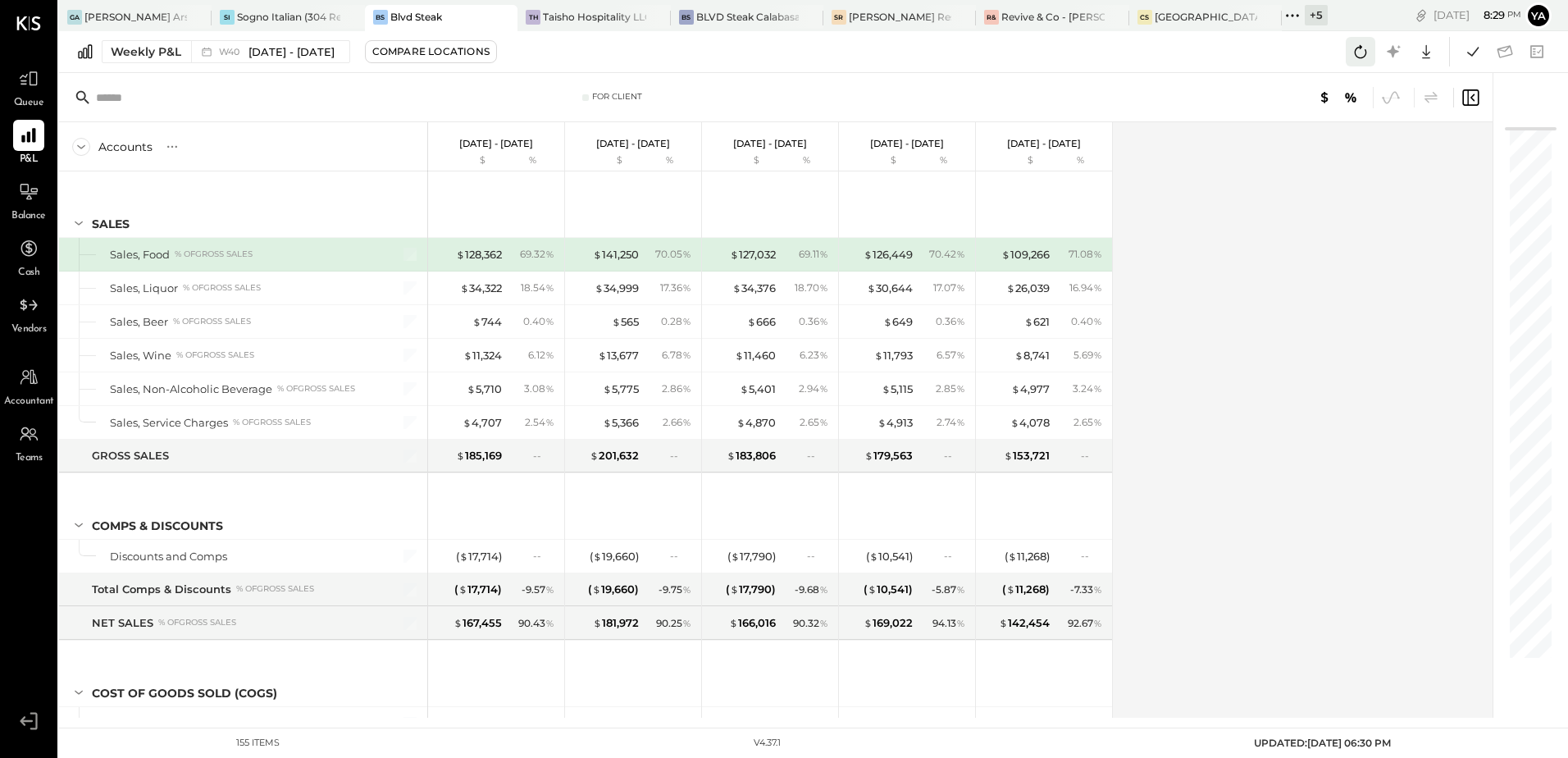
click at [1353, 56] on icon at bounding box center [1361, 52] width 21 height 21
click at [29, 95] on div "Queue" at bounding box center [29, 87] width 32 height 48
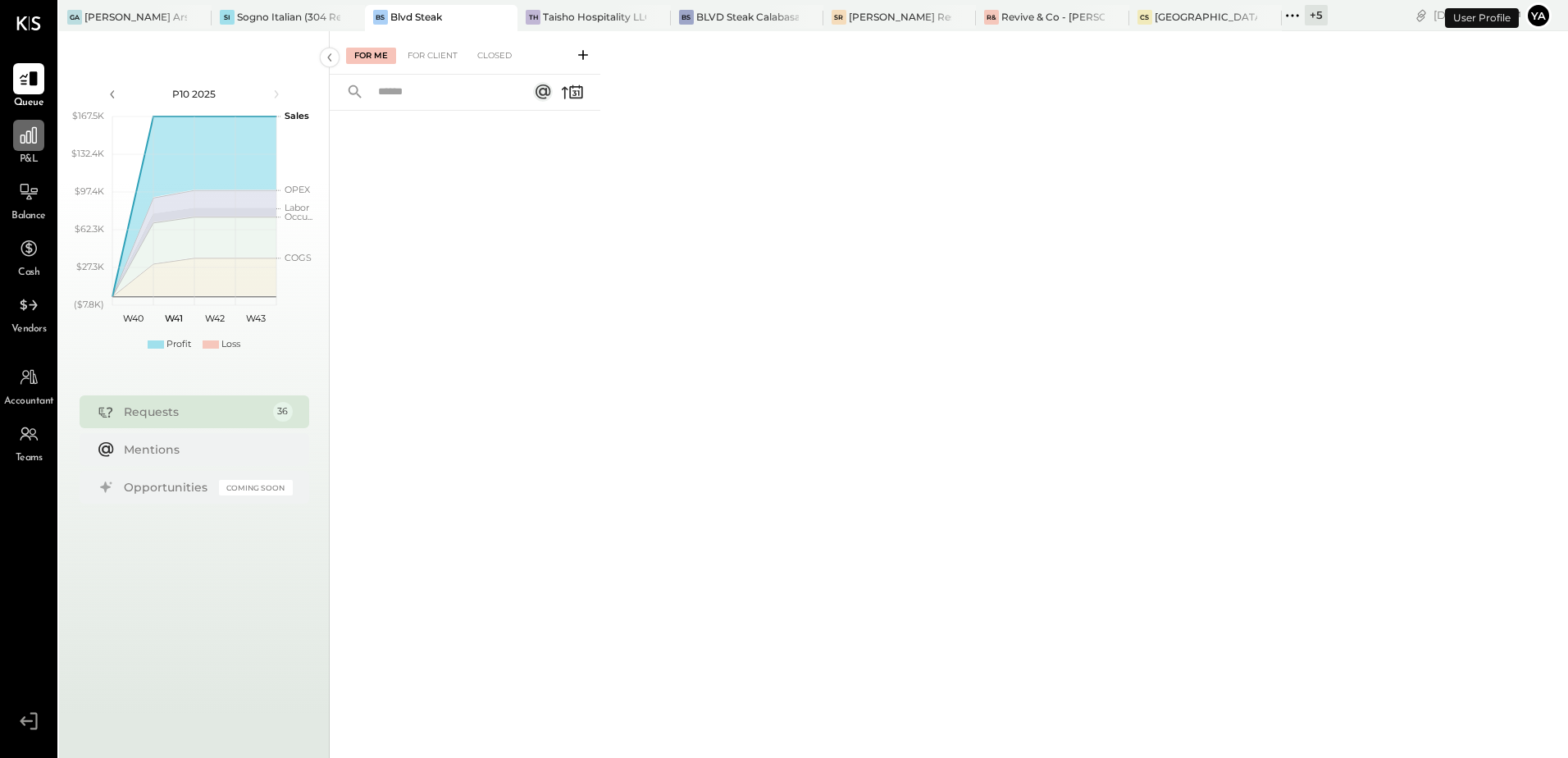
click at [32, 137] on icon at bounding box center [28, 135] width 16 height 16
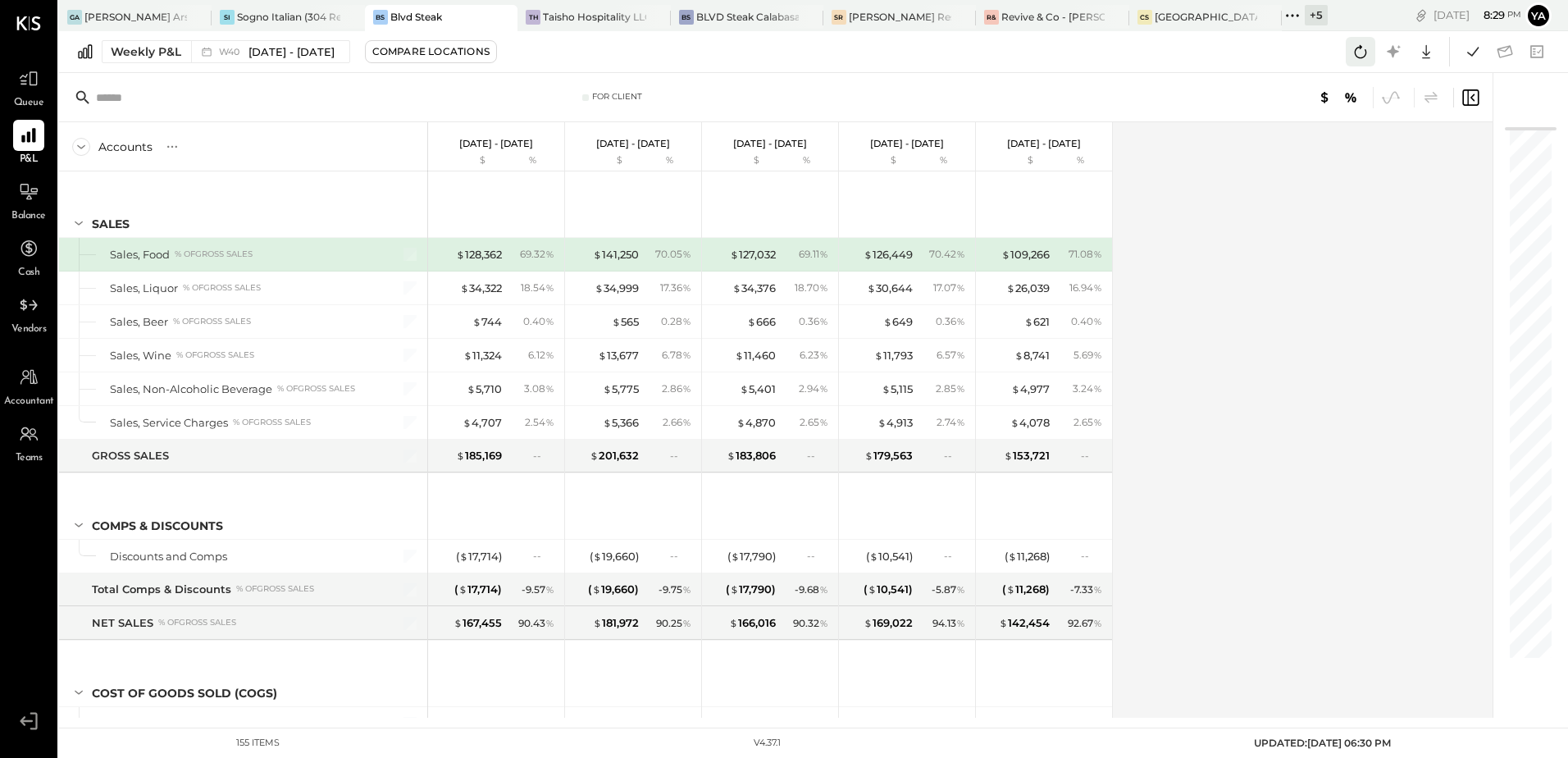
click at [1353, 44] on icon at bounding box center [1361, 52] width 21 height 21
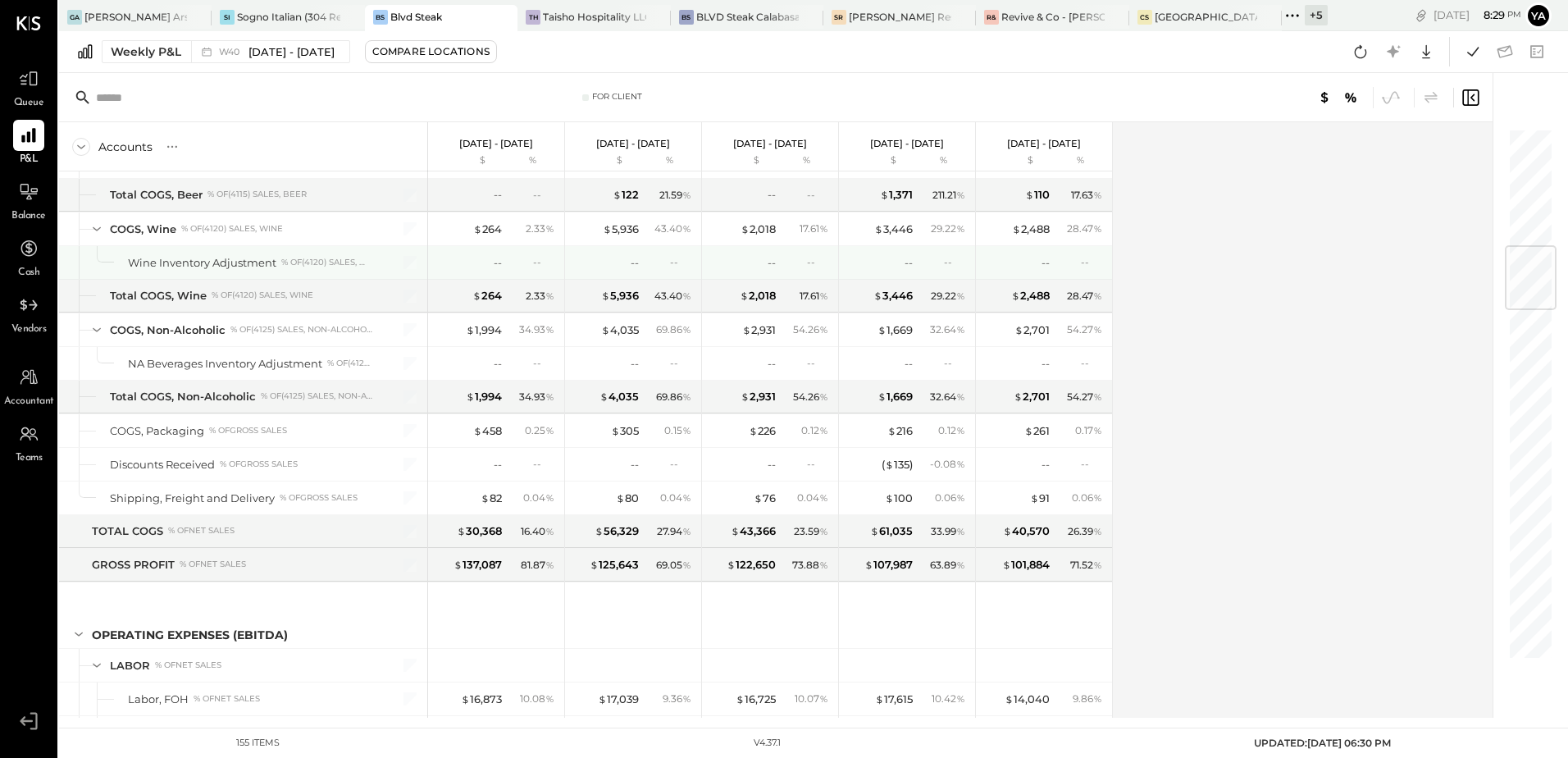
scroll to position [1066, 0]
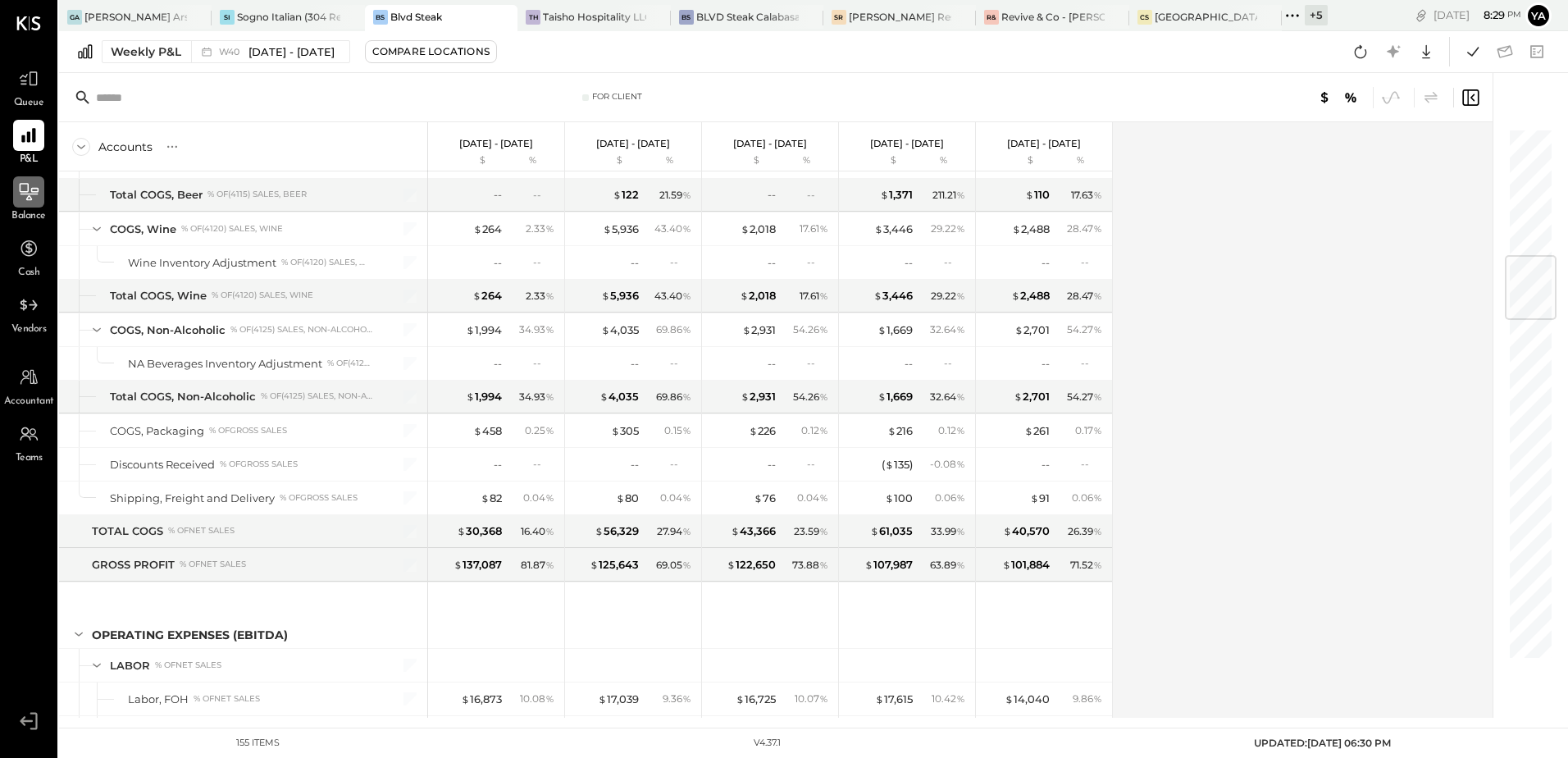
click at [38, 206] on div at bounding box center [29, 192] width 32 height 32
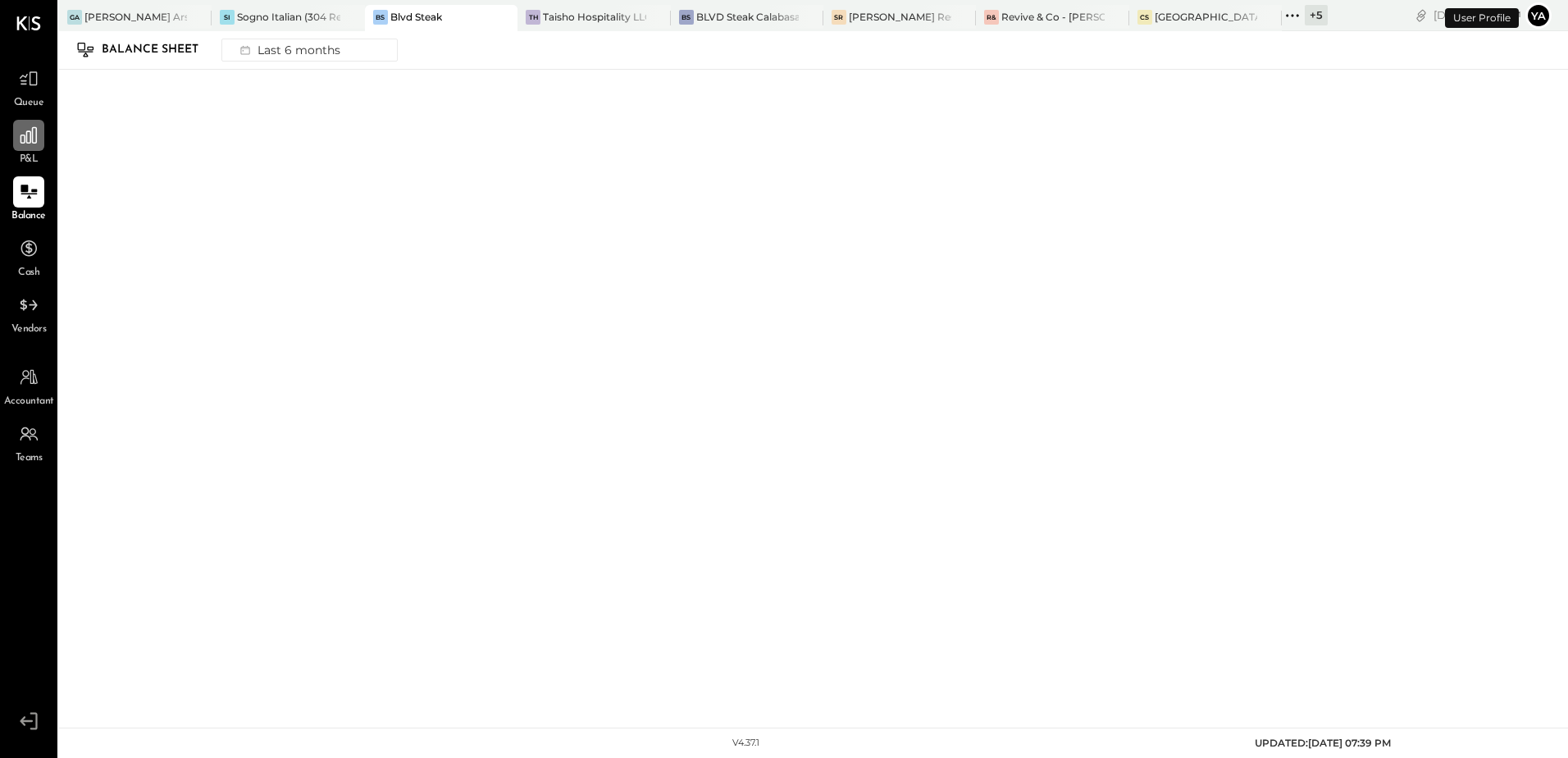
click at [38, 149] on div at bounding box center [29, 135] width 32 height 32
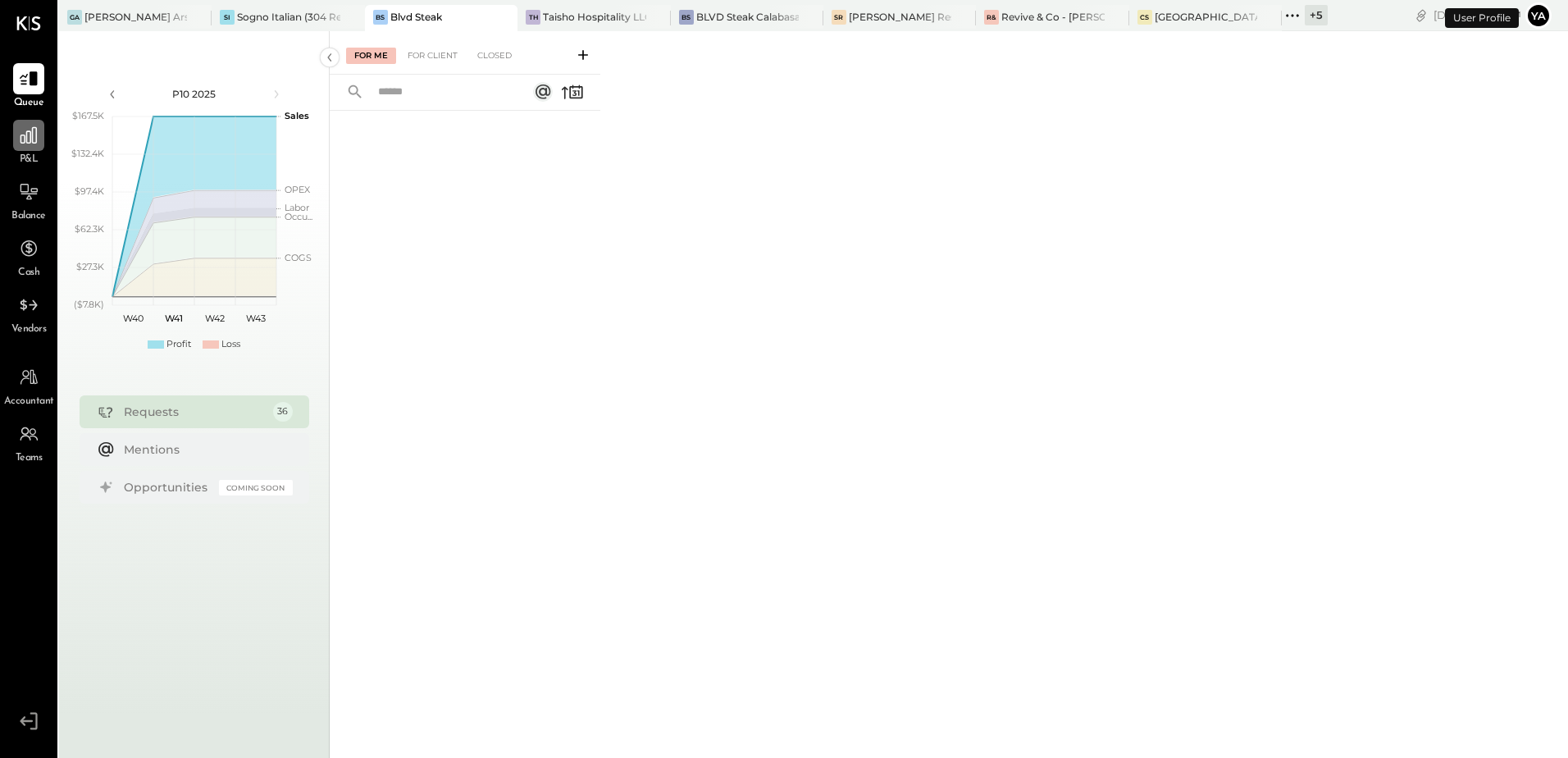
click at [40, 137] on div at bounding box center [29, 135] width 32 height 32
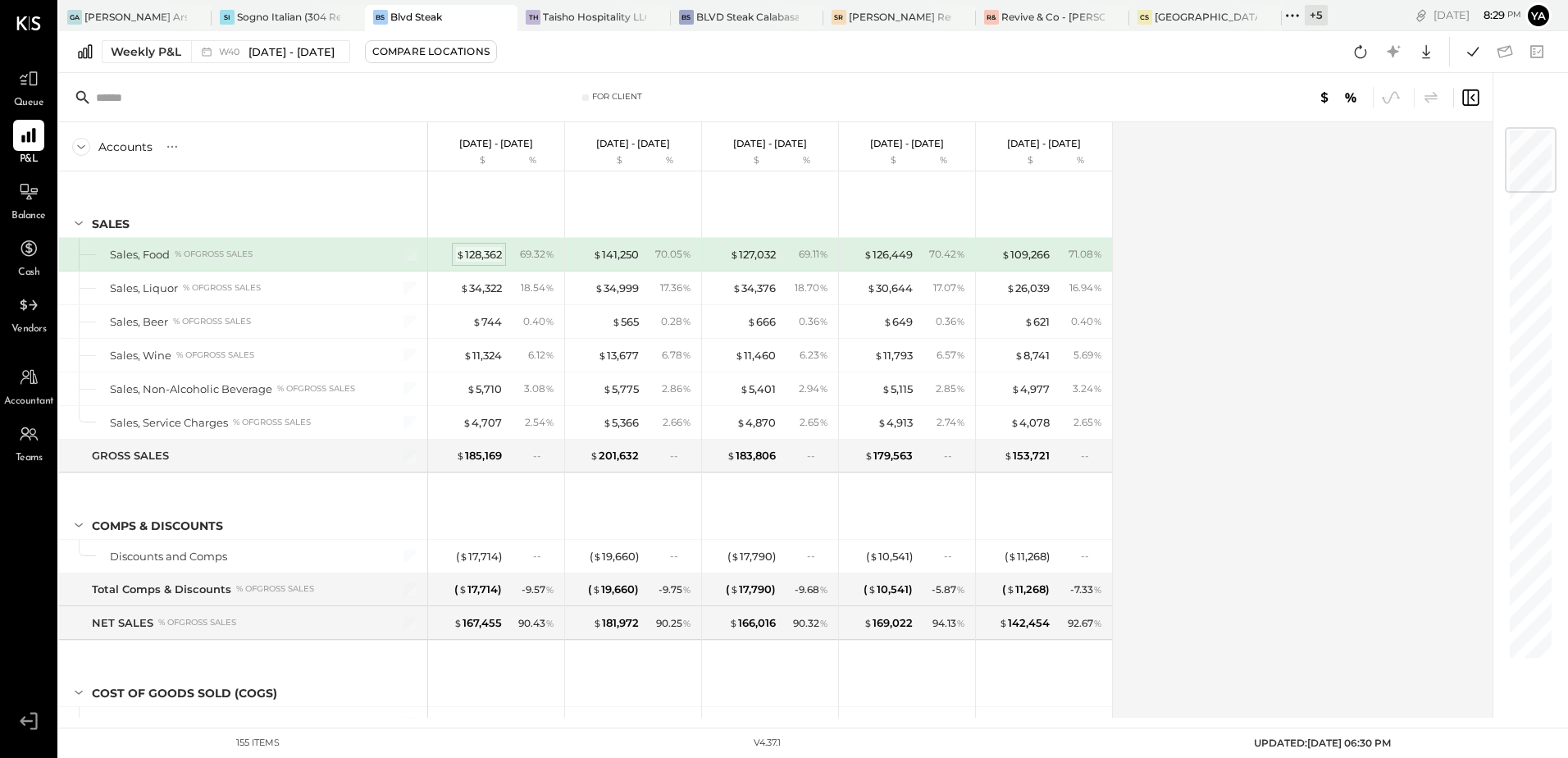
click at [474, 247] on div "$ 128,362" at bounding box center [479, 255] width 46 height 15
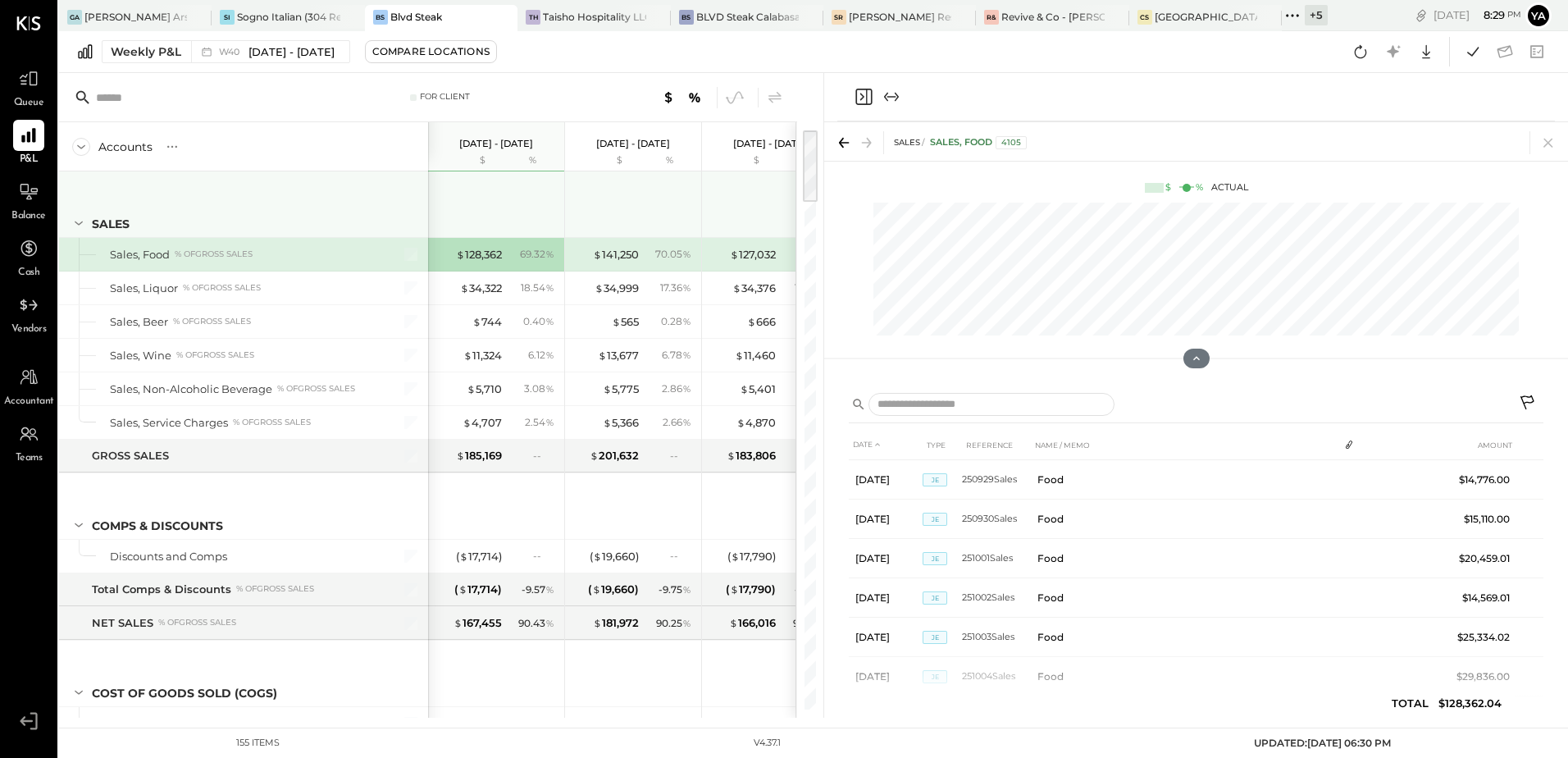
click at [530, 202] on div at bounding box center [498, 202] width 123 height 61
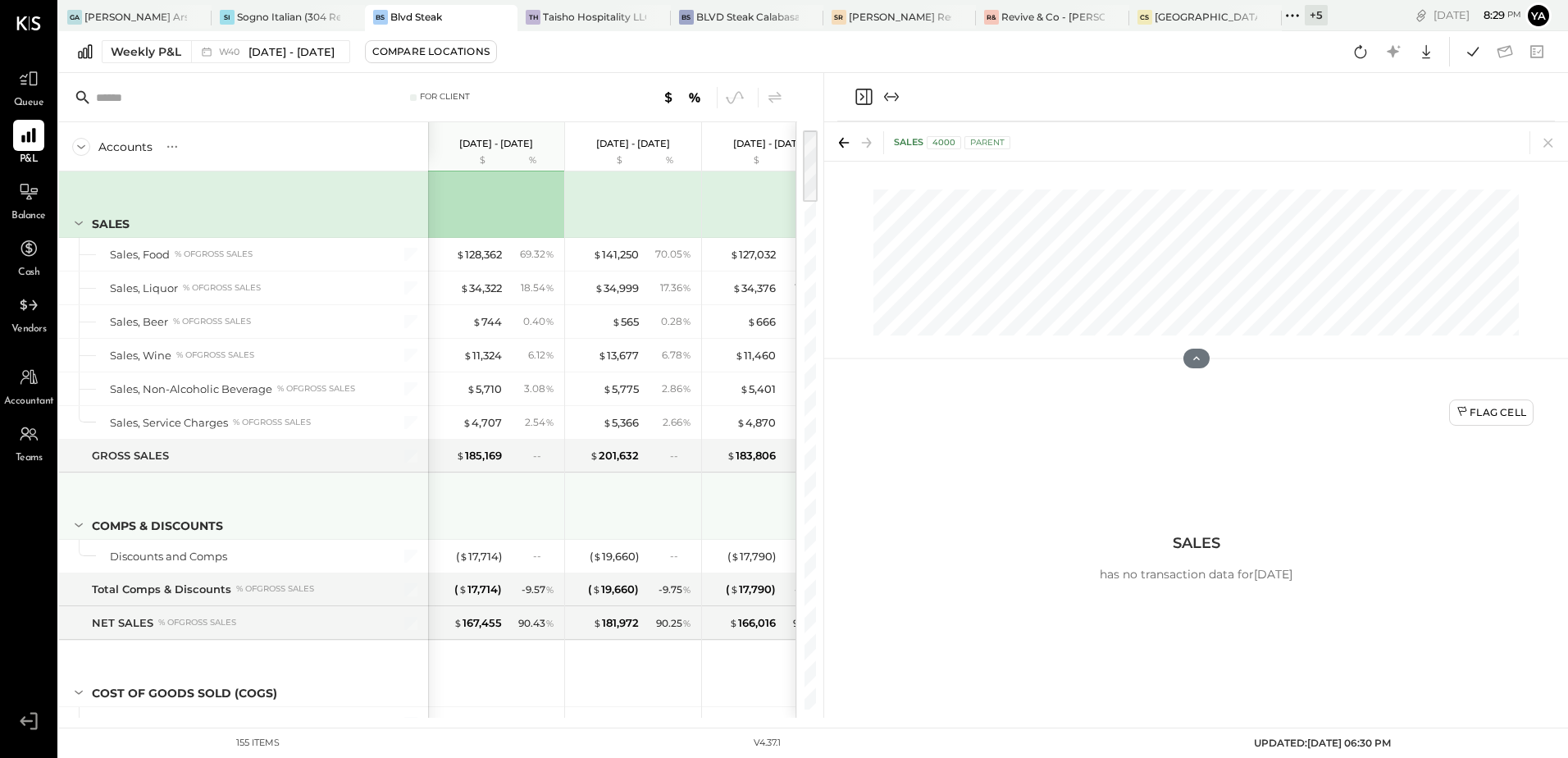
click at [498, 513] on div at bounding box center [498, 504] width 123 height 61
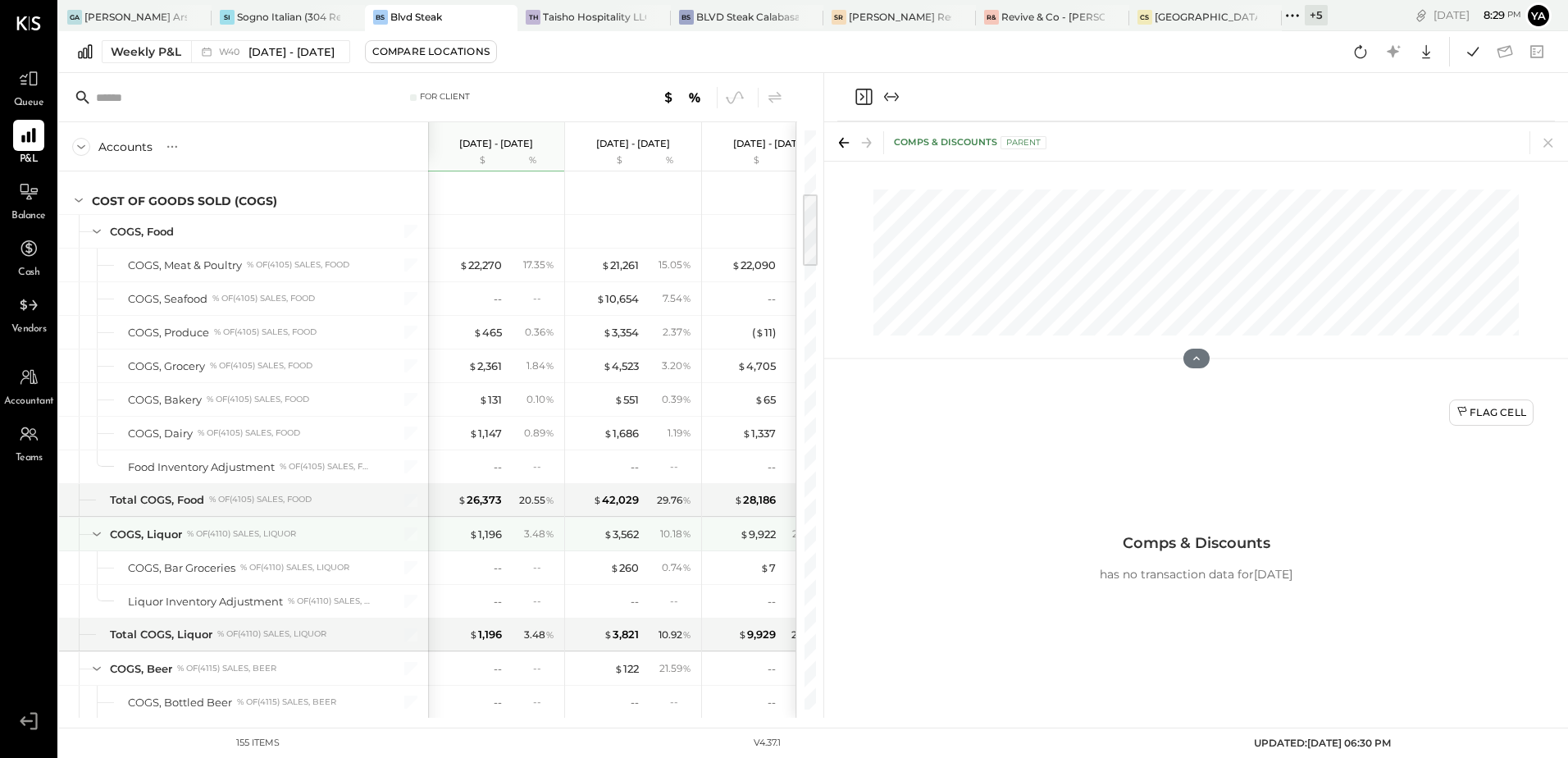
scroll to position [820, 0]
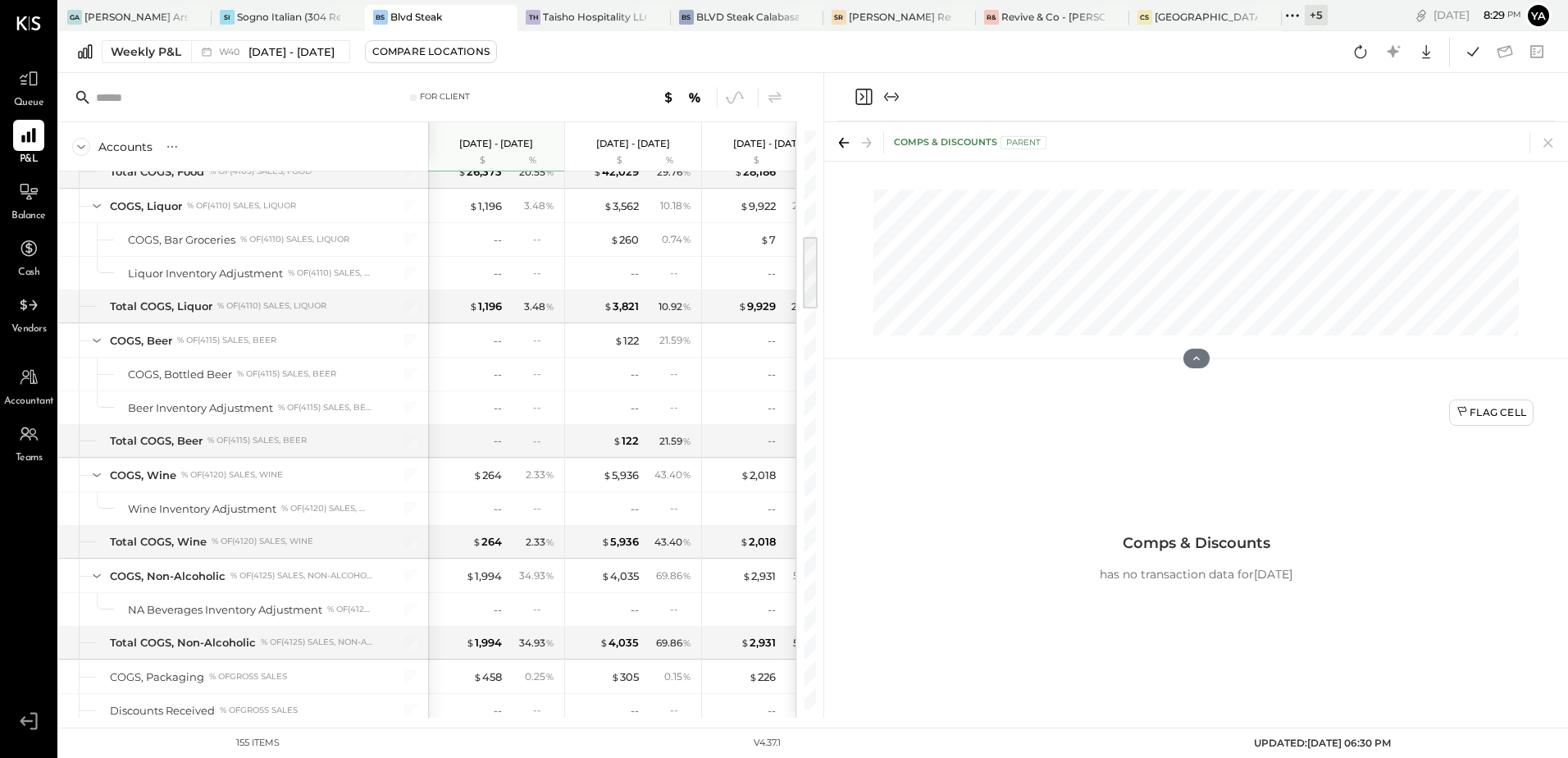
drag, startPoint x: 1558, startPoint y: 147, endPoint x: 1269, endPoint y: 175, distance: 290.4
click at [1557, 147] on icon at bounding box center [1549, 142] width 23 height 23
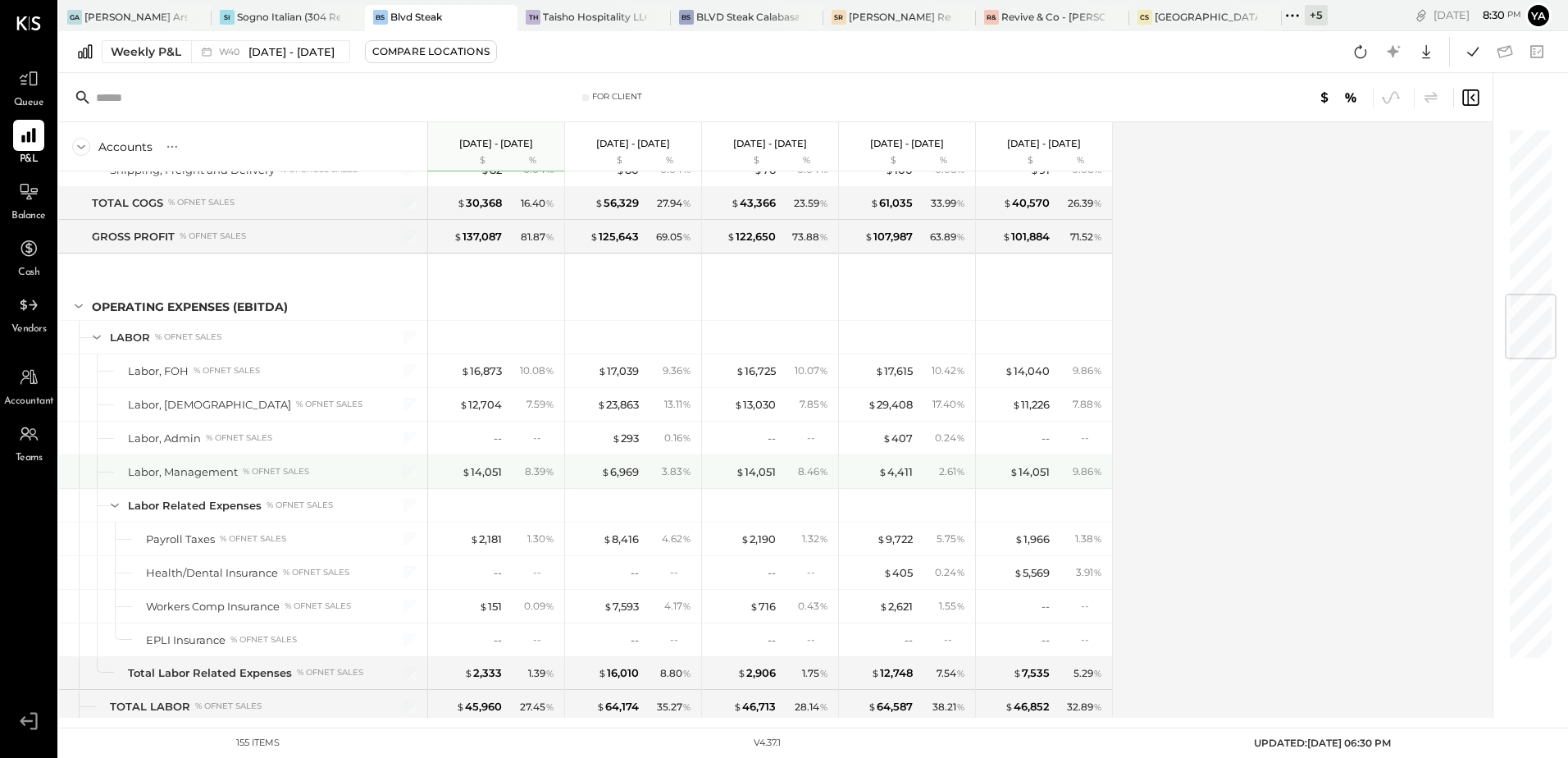
scroll to position [1804, 0]
